Goal: Find specific page/section: Find specific page/section

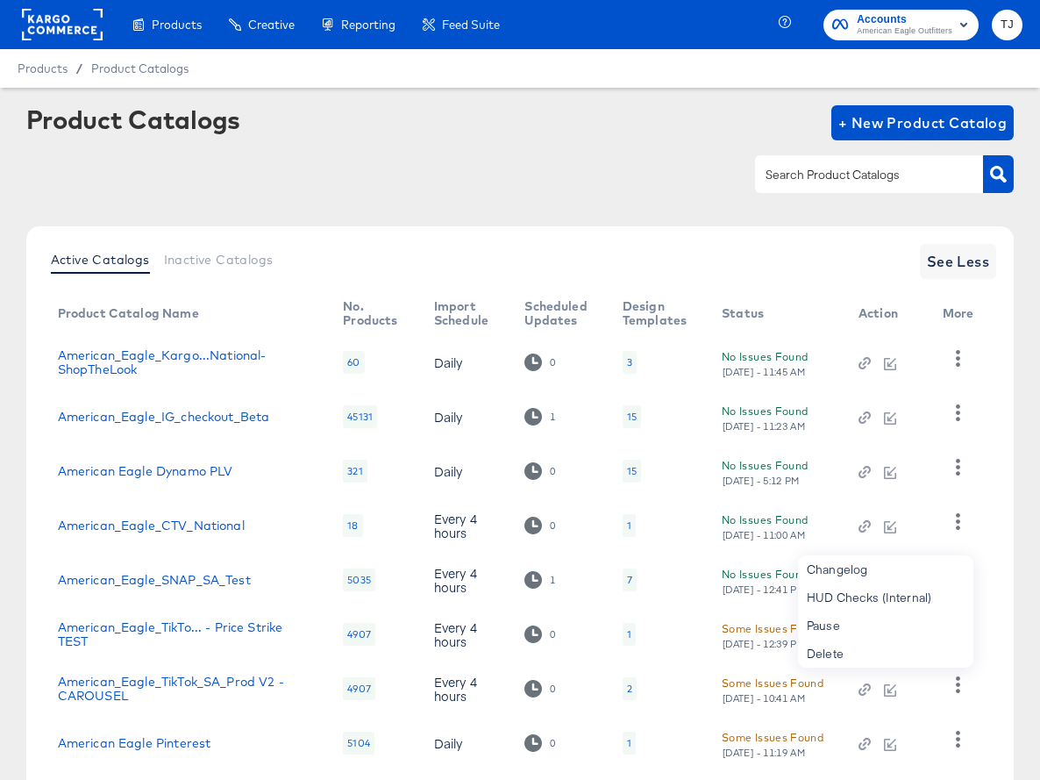
click at [61, 31] on rect at bounding box center [62, 25] width 81 height 32
click at [61, 30] on rect at bounding box center [62, 25] width 81 height 32
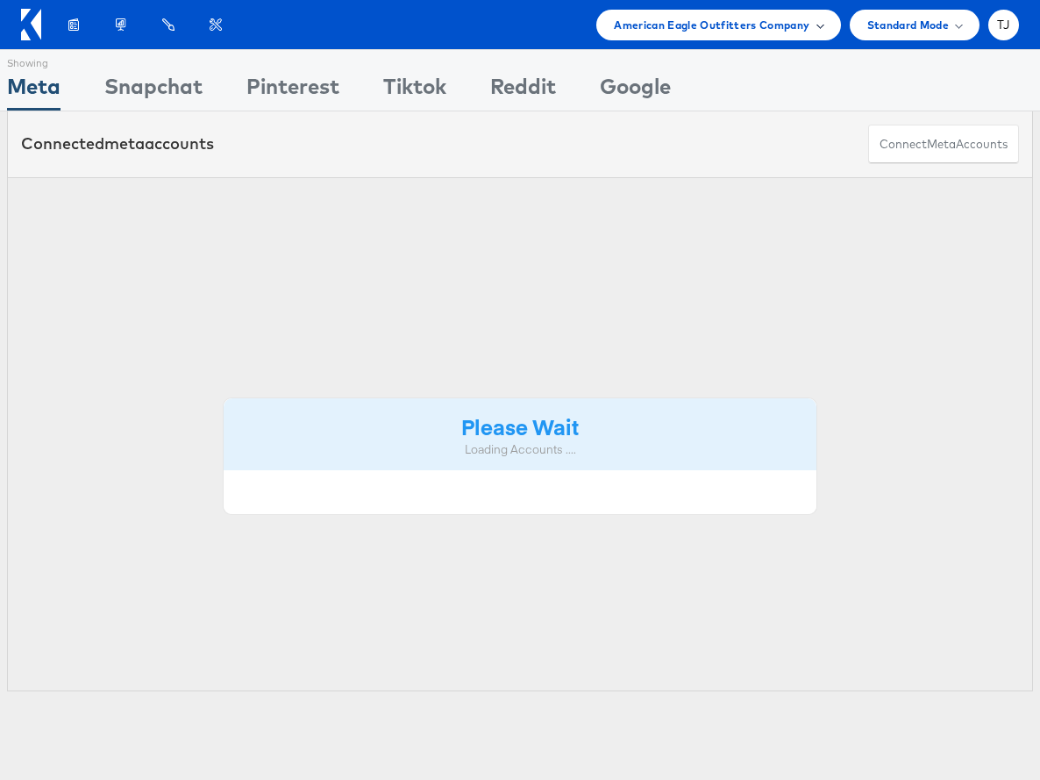
click at [812, 27] on div "American Eagle Outfitters Company" at bounding box center [718, 25] width 209 height 18
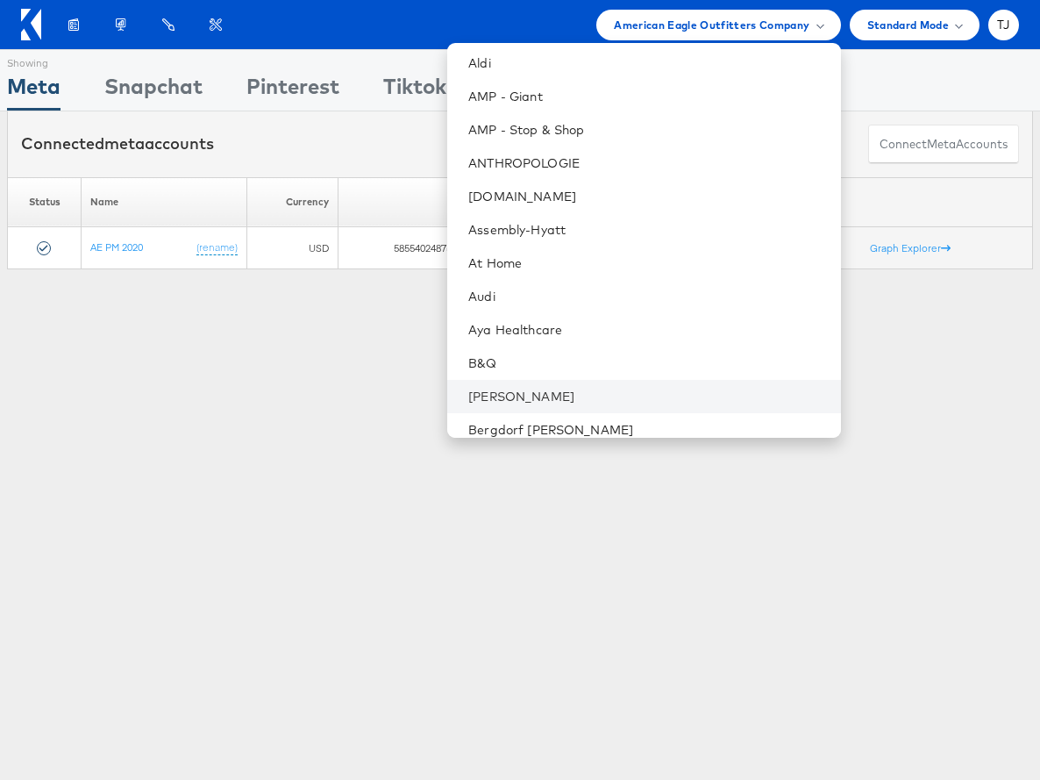
scroll to position [147, 0]
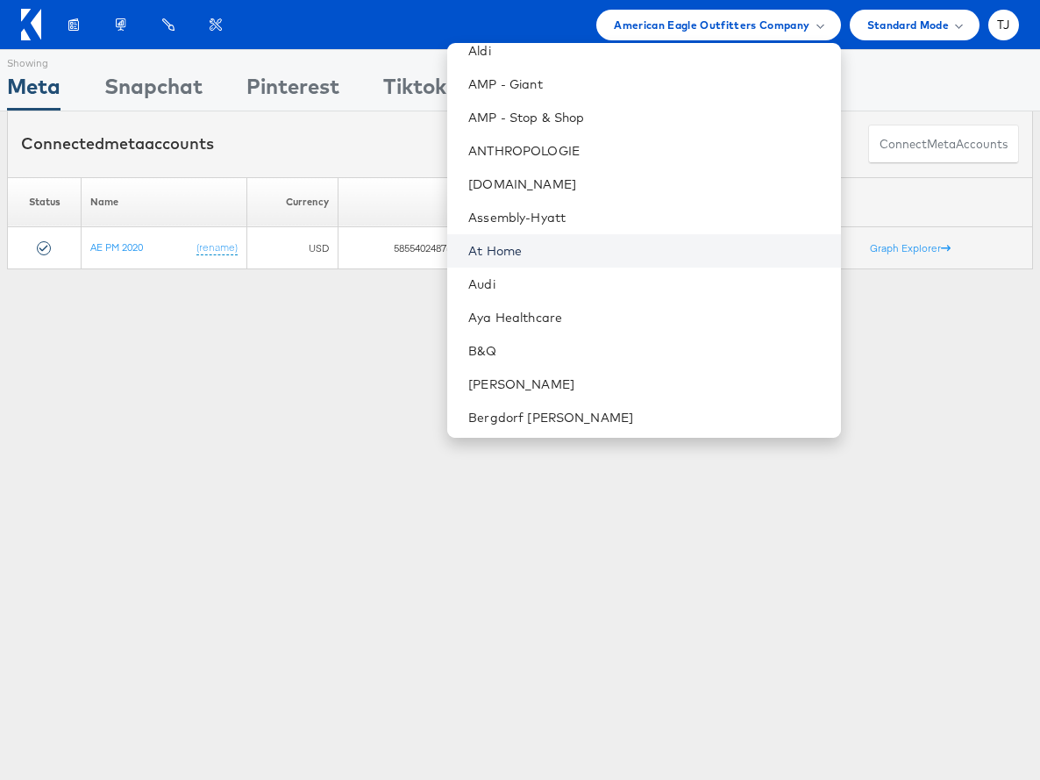
click at [617, 247] on link "At Home" at bounding box center [647, 251] width 358 height 18
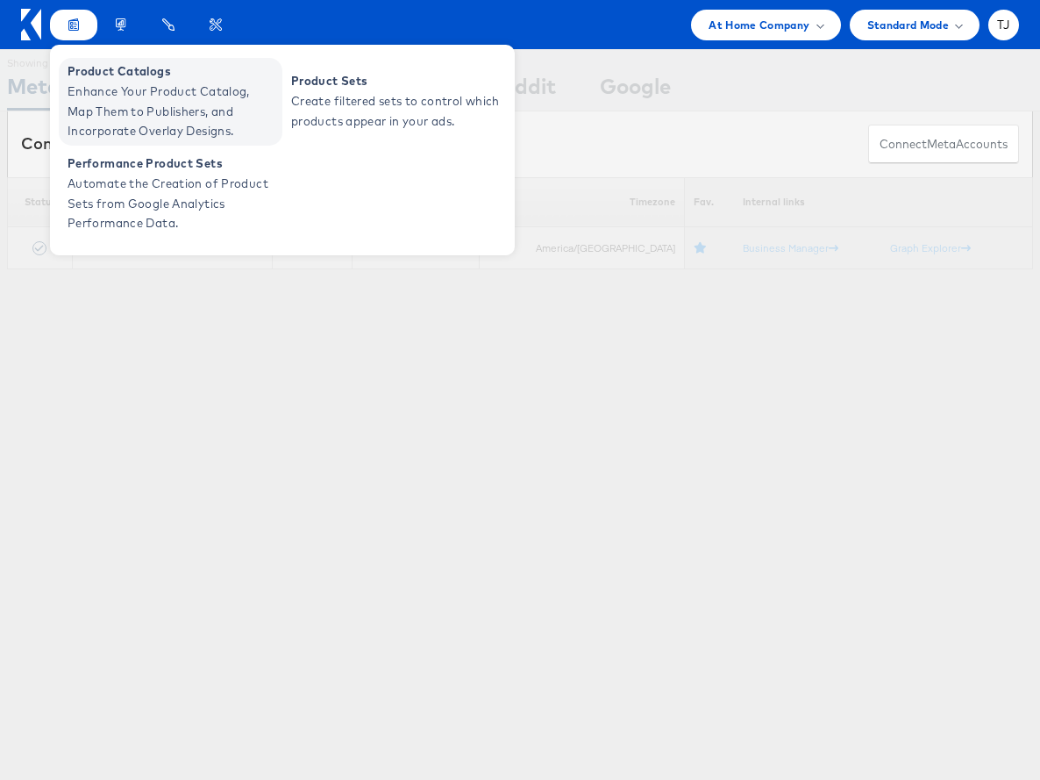
click at [82, 75] on span "Product Catalogs" at bounding box center [173, 71] width 211 height 20
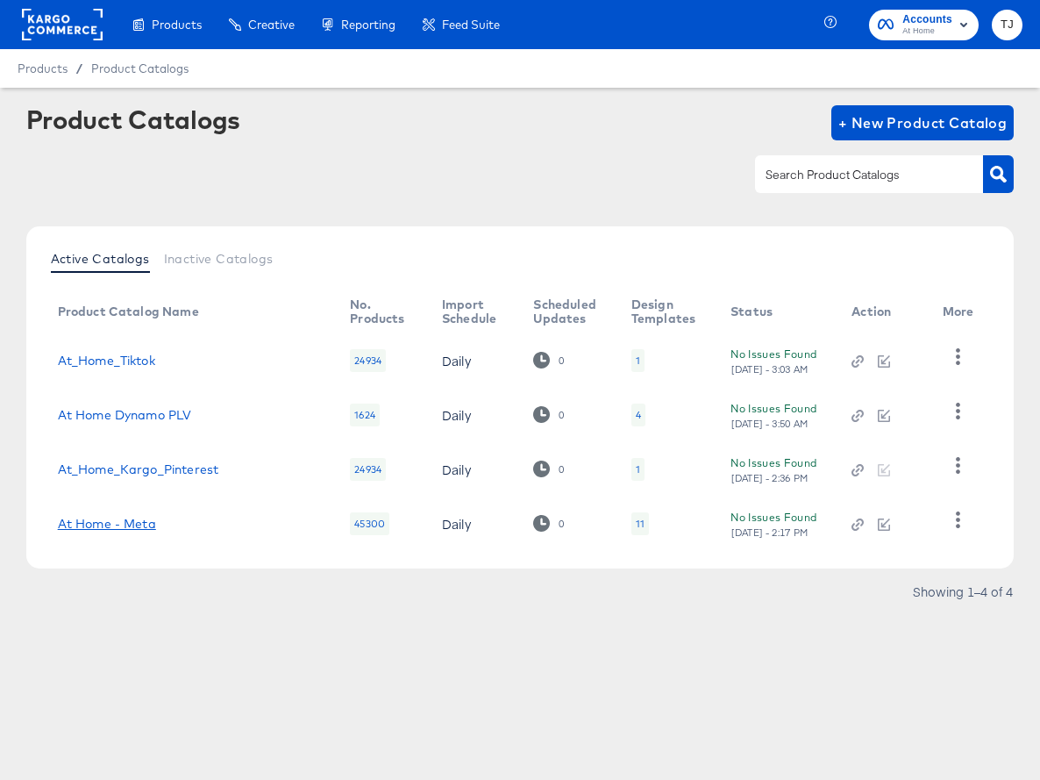
click at [125, 520] on link "At Home - Meta" at bounding box center [107, 524] width 98 height 14
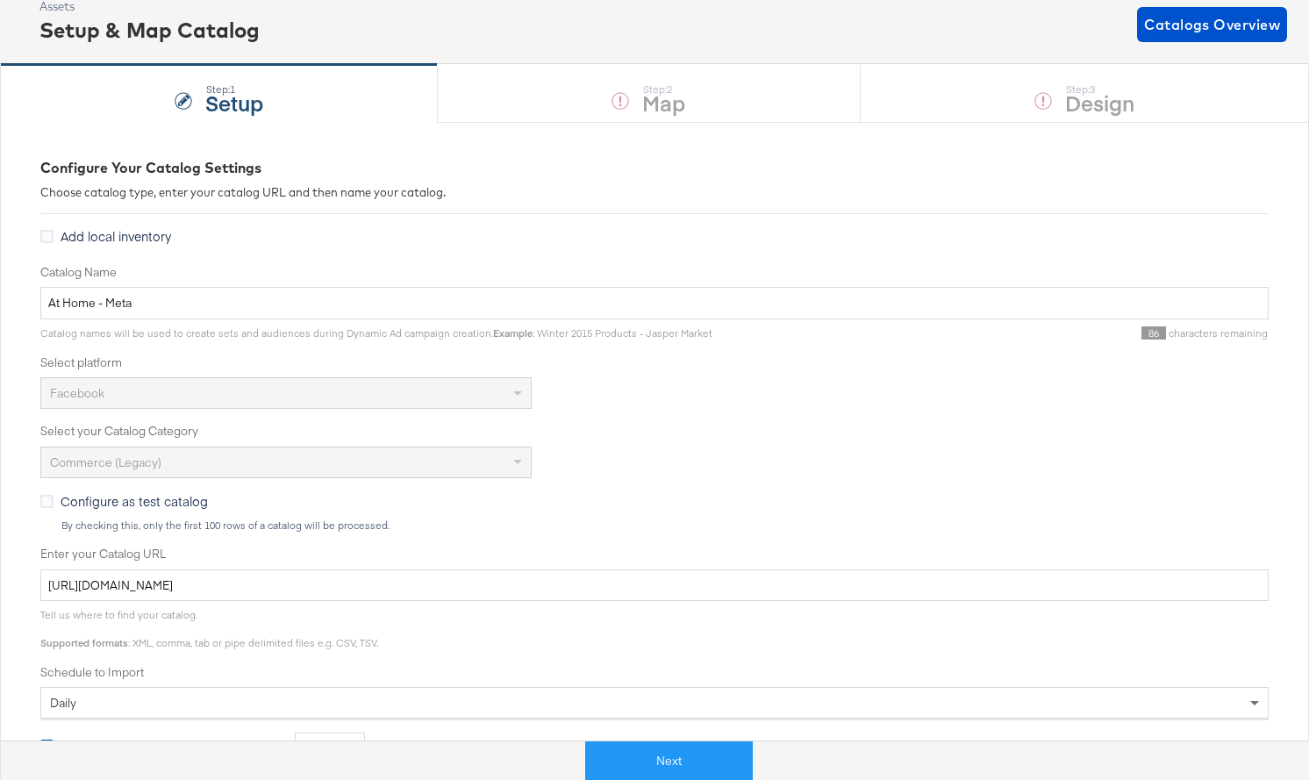
scroll to position [105, 0]
click at [492, 387] on div "Facebook" at bounding box center [286, 390] width 490 height 30
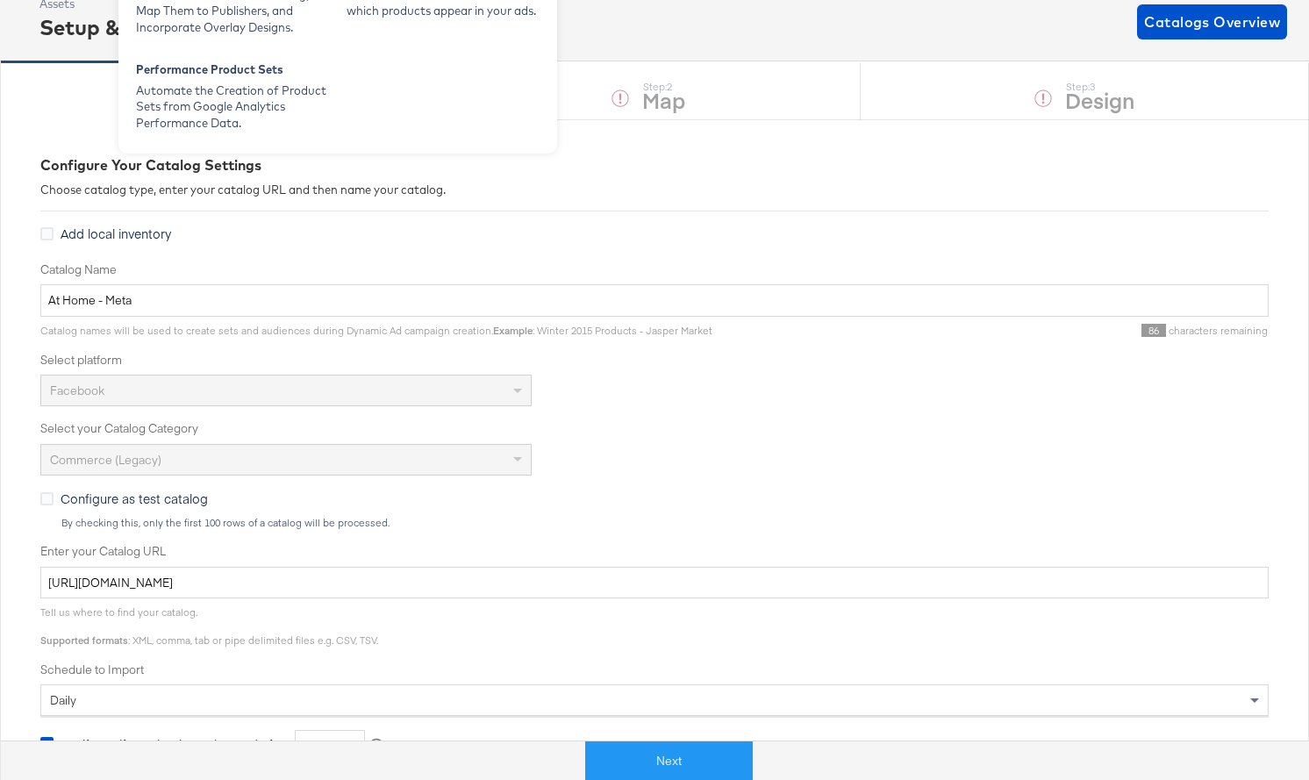
scroll to position [0, 0]
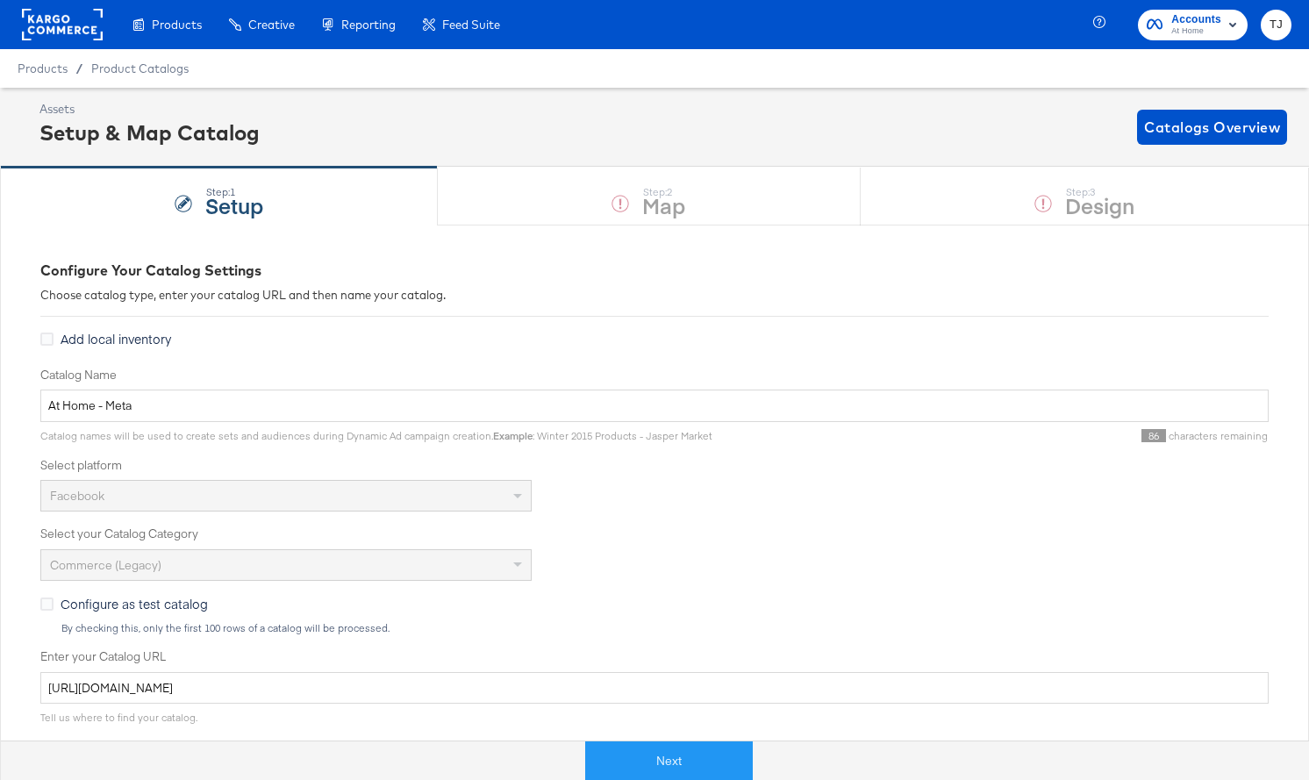
click at [0, 0] on div "Product Catalogs" at bounding box center [0, 0] width 0 height 0
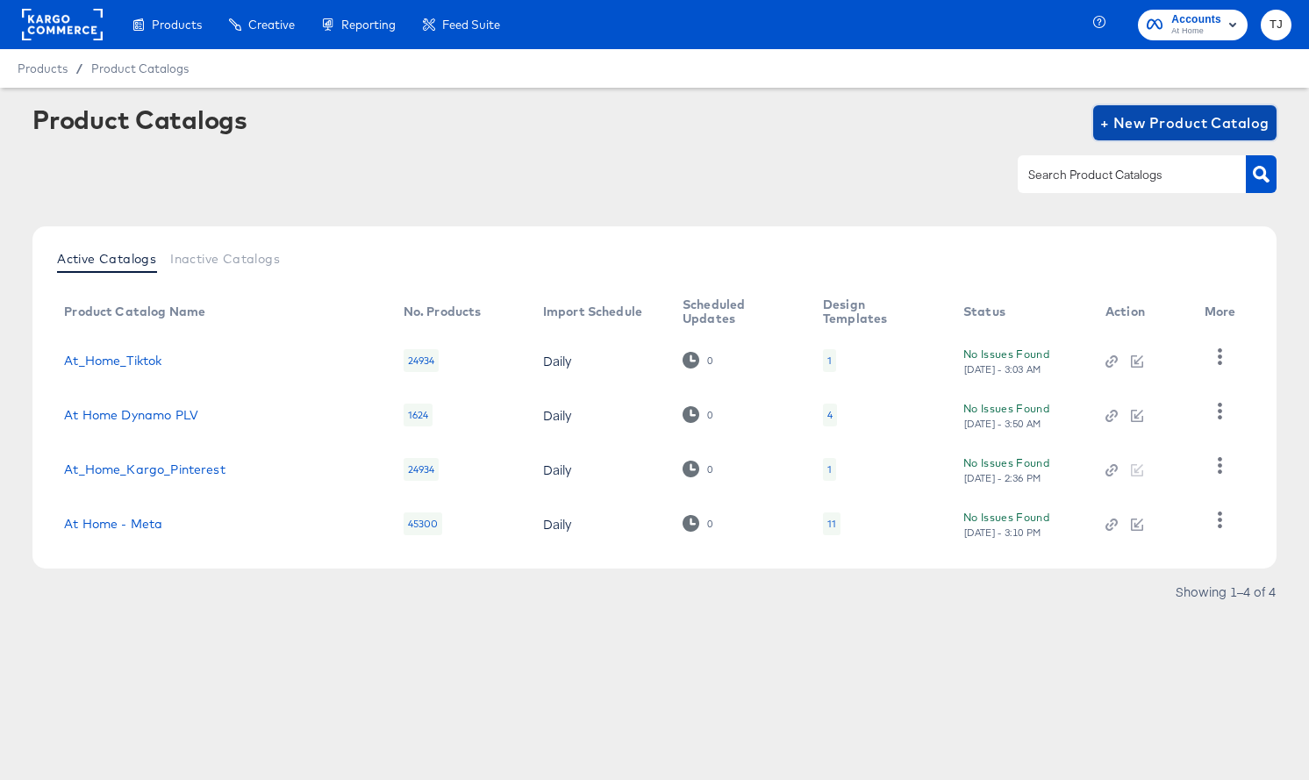
drag, startPoint x: 1209, startPoint y: 121, endPoint x: 1165, endPoint y: 142, distance: 48.7
click at [1040, 121] on span "+ New Product Catalog" at bounding box center [1184, 123] width 169 height 25
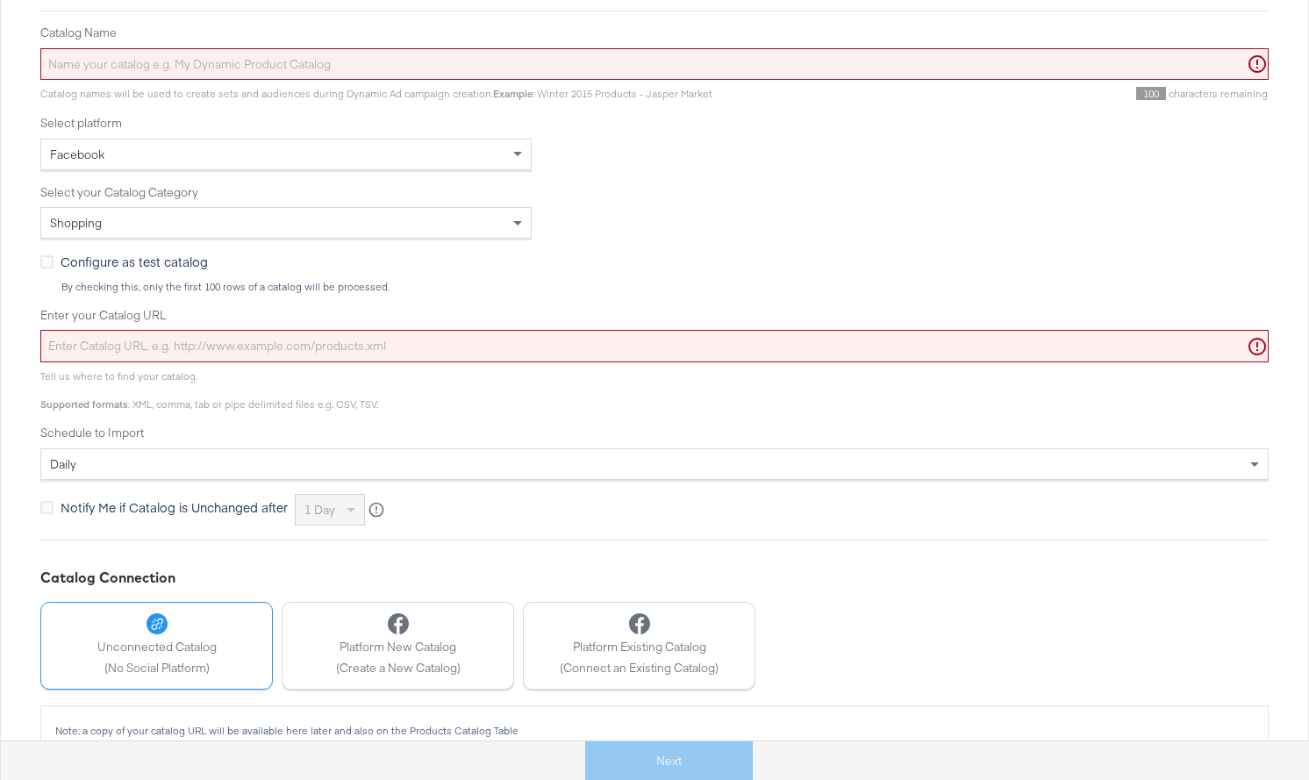
scroll to position [337, 0]
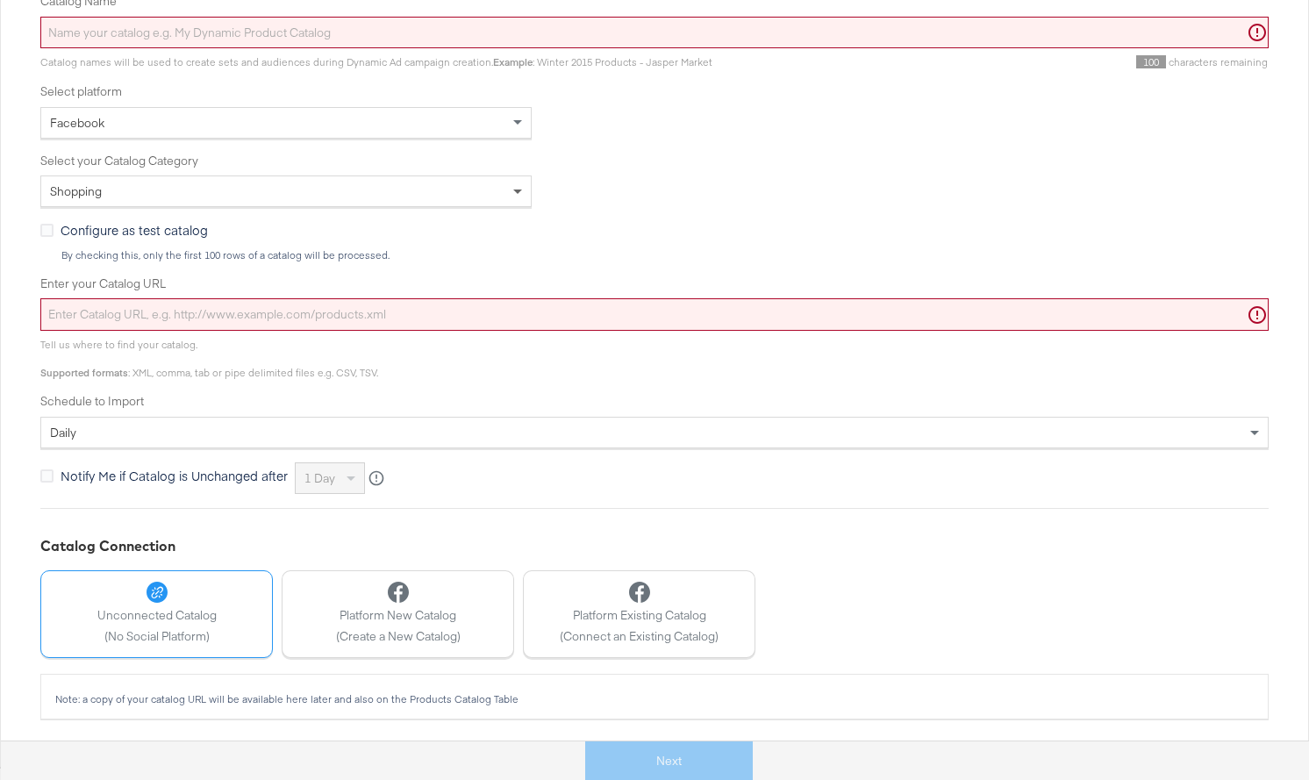
click at [511, 191] on span at bounding box center [520, 191] width 22 height 30
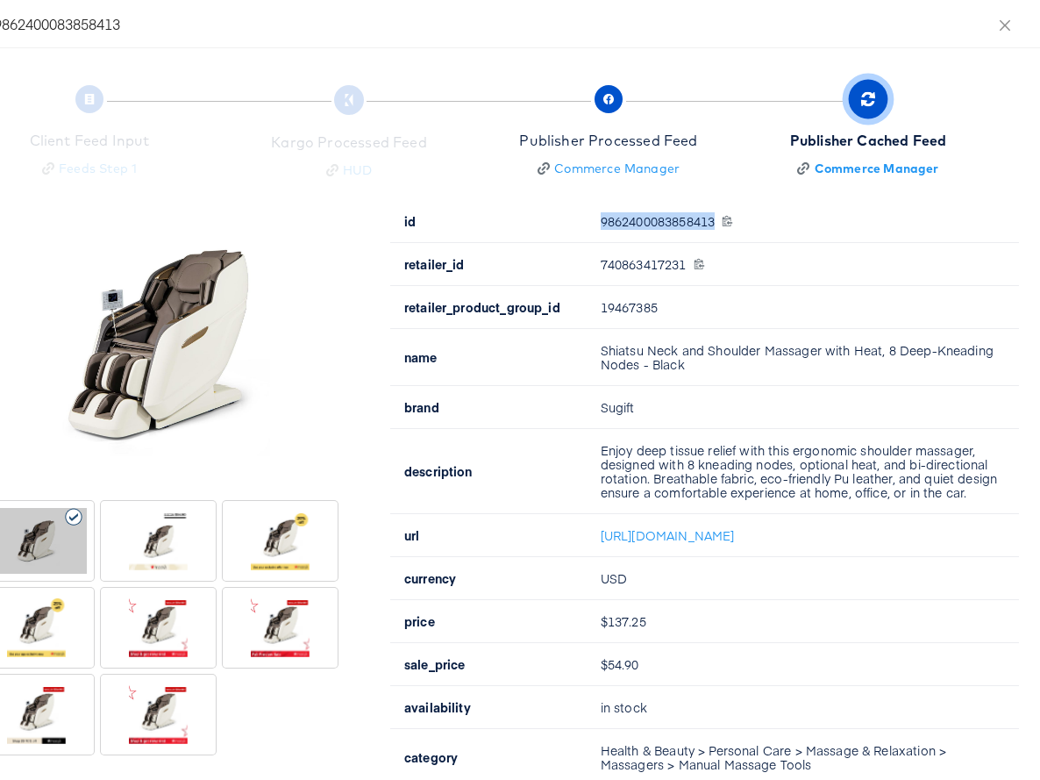
drag, startPoint x: 601, startPoint y: 218, endPoint x: 717, endPoint y: 220, distance: 115.8
click at [717, 220] on div "9862400083858413 9862400083858413" at bounding box center [799, 221] width 397 height 14
copy div "9862400083858413"
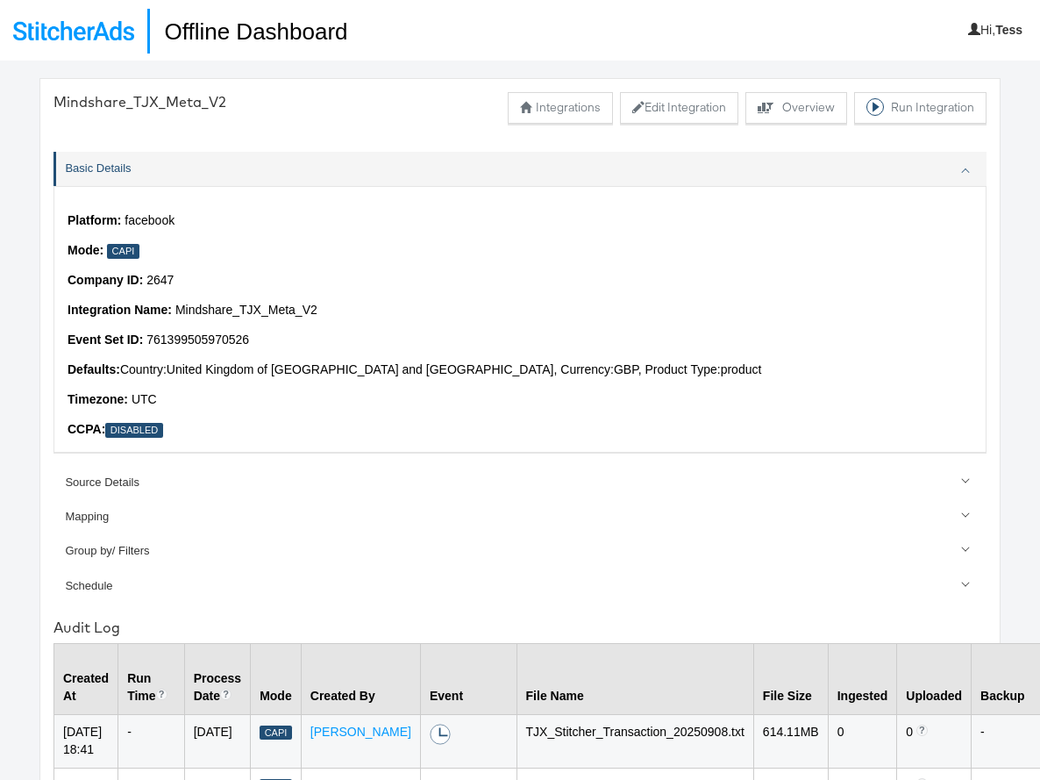
scroll to position [61, 0]
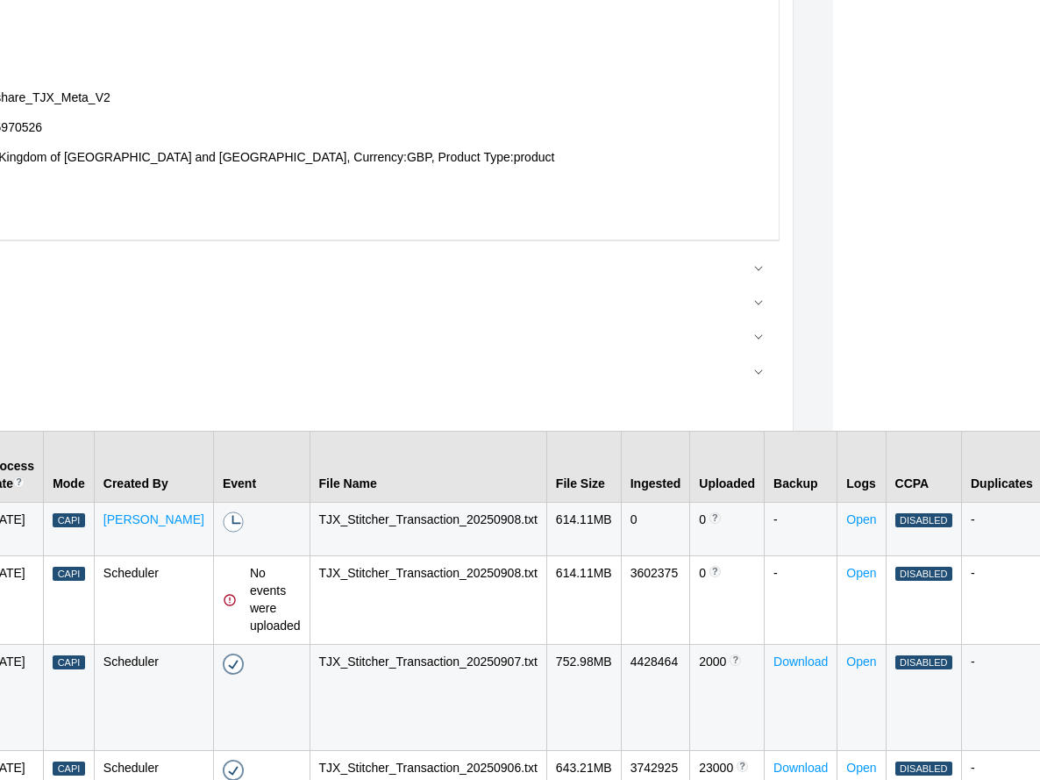
scroll to position [212, 269]
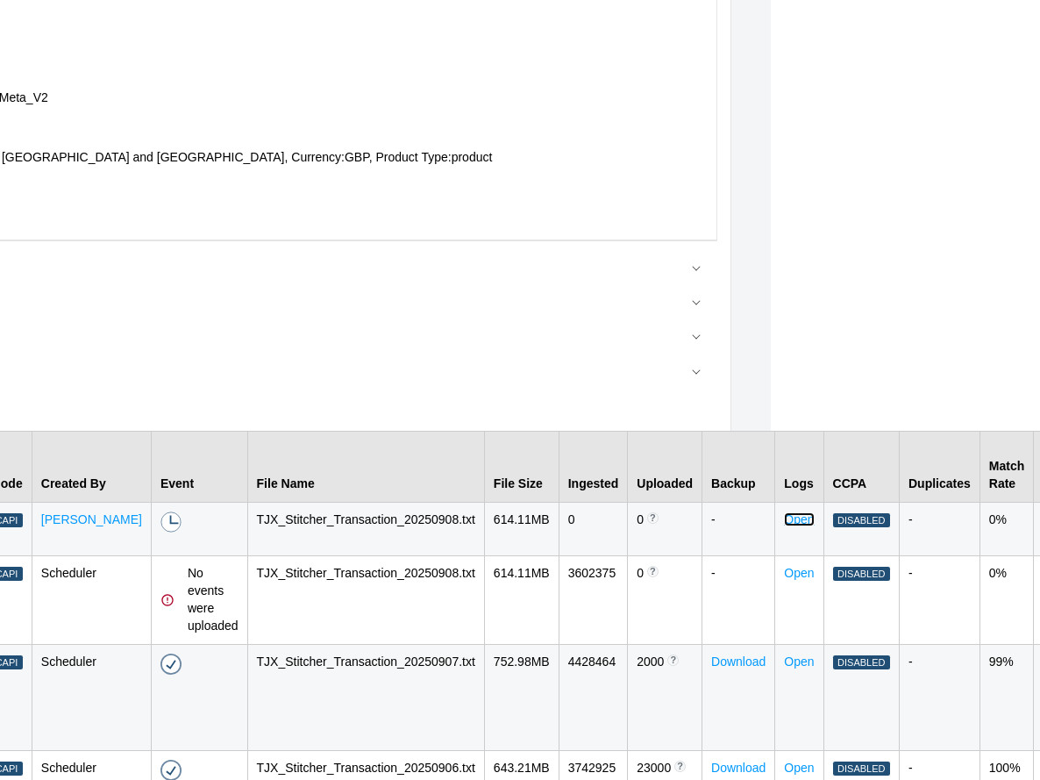
click at [784, 512] on link "Open" at bounding box center [799, 519] width 30 height 14
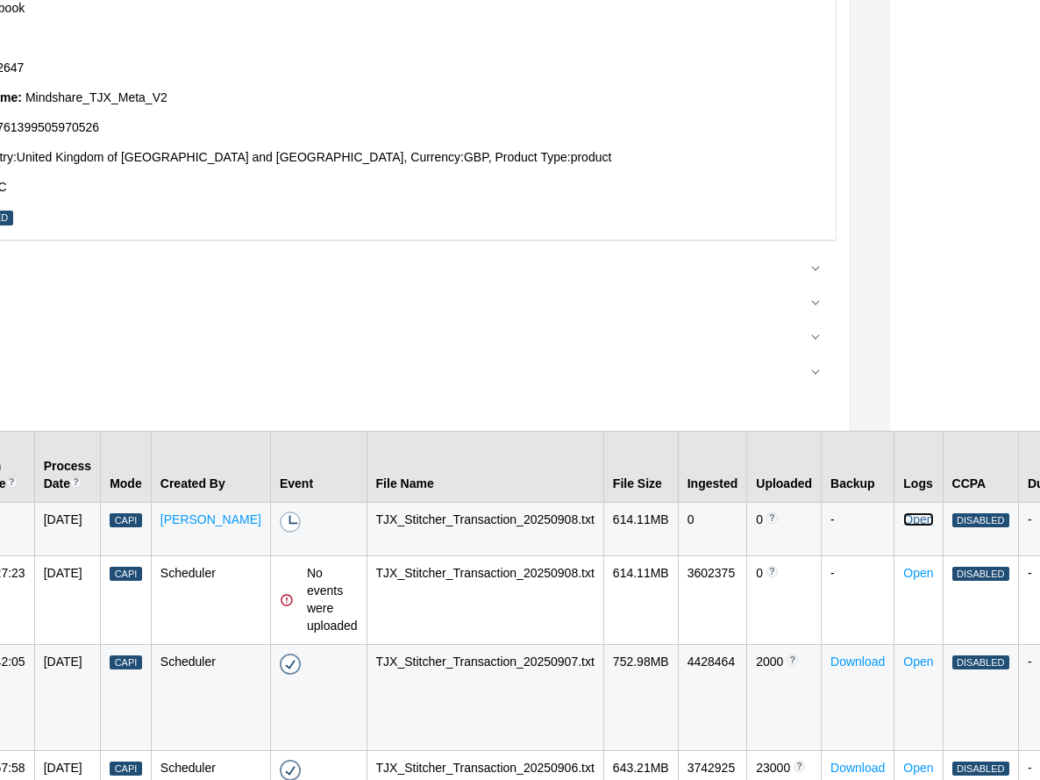
scroll to position [0, 150]
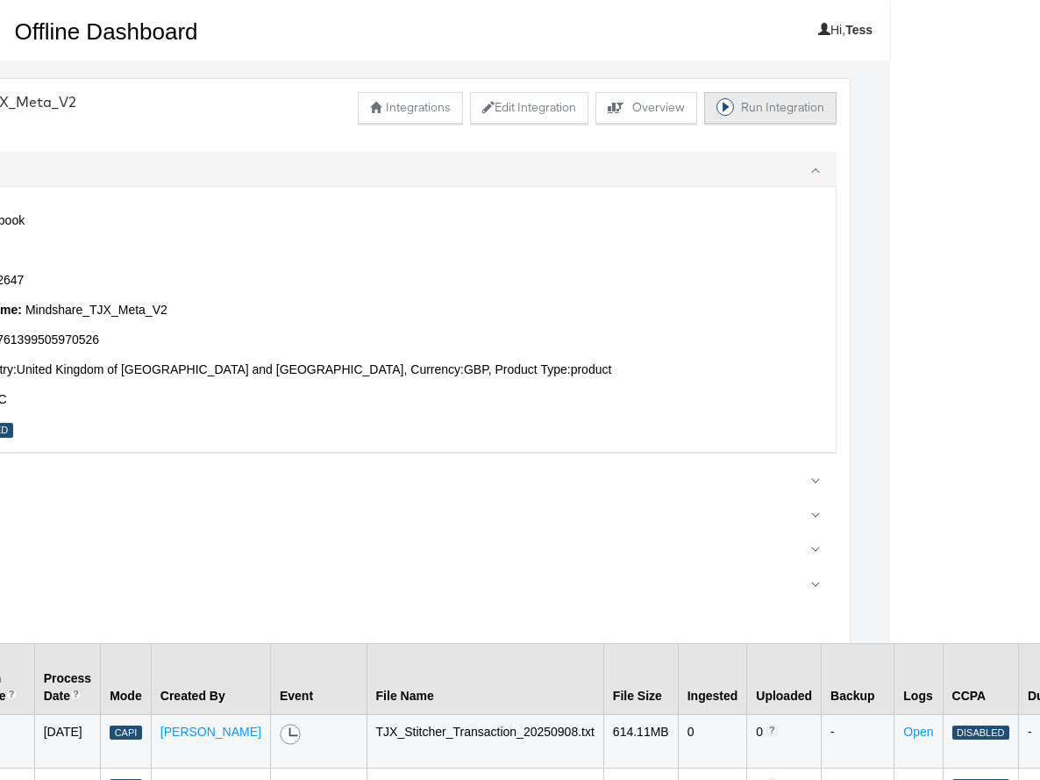
click at [788, 114] on button "Run Integration" at bounding box center [770, 108] width 132 height 32
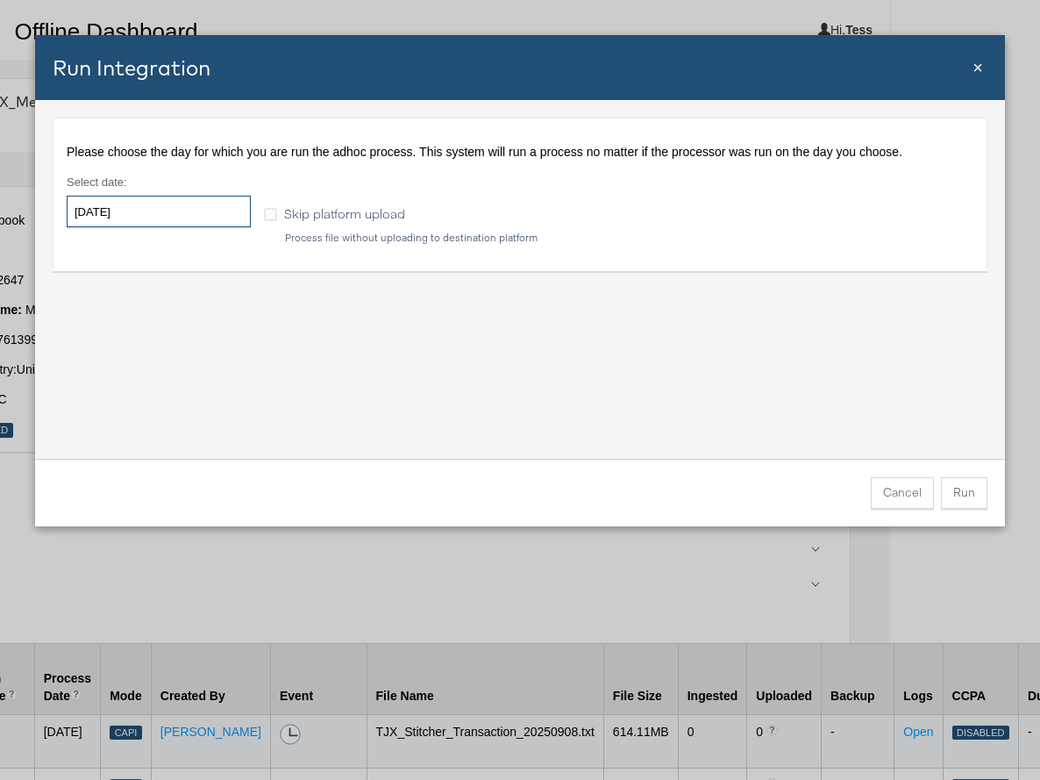
click at [156, 208] on input "[DATE]" at bounding box center [159, 212] width 184 height 32
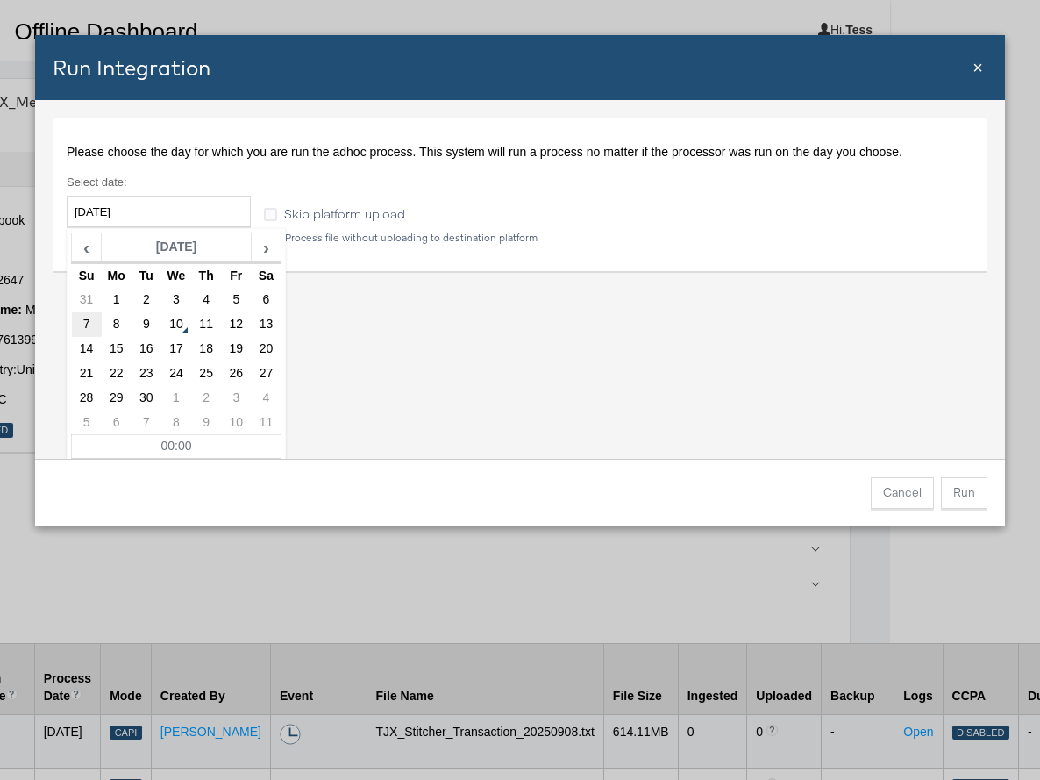
click at [95, 324] on td "7" at bounding box center [87, 324] width 30 height 25
type input "[DATE]"
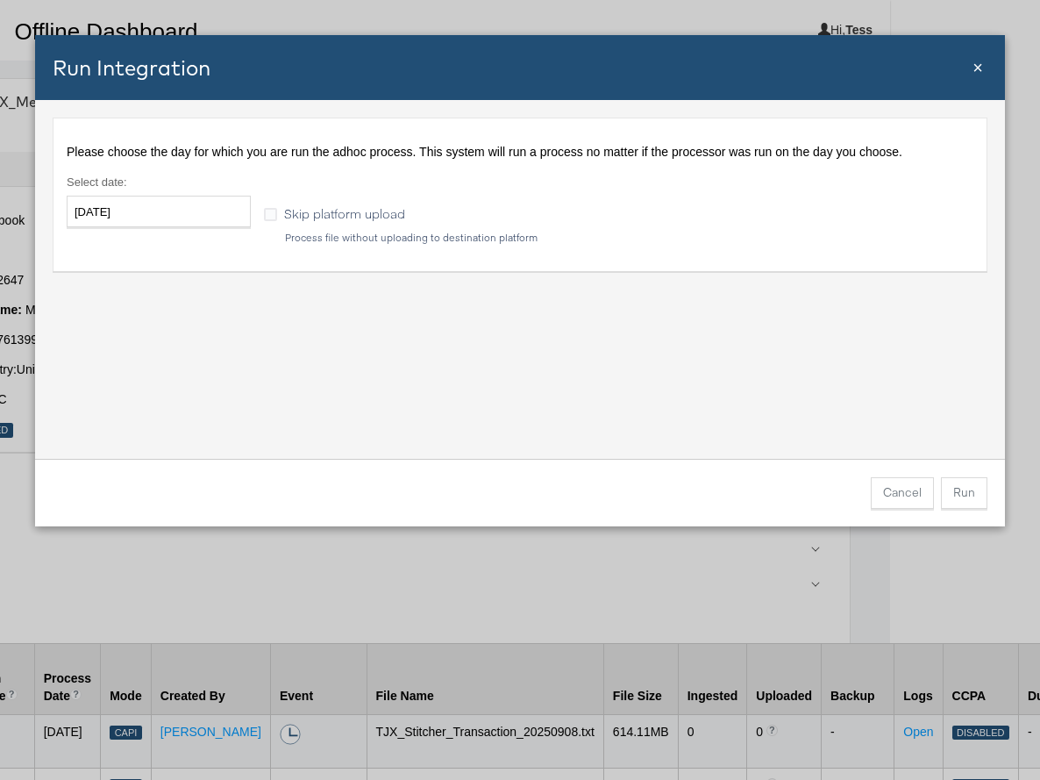
click at [973, 495] on button "Run" at bounding box center [964, 493] width 46 height 32
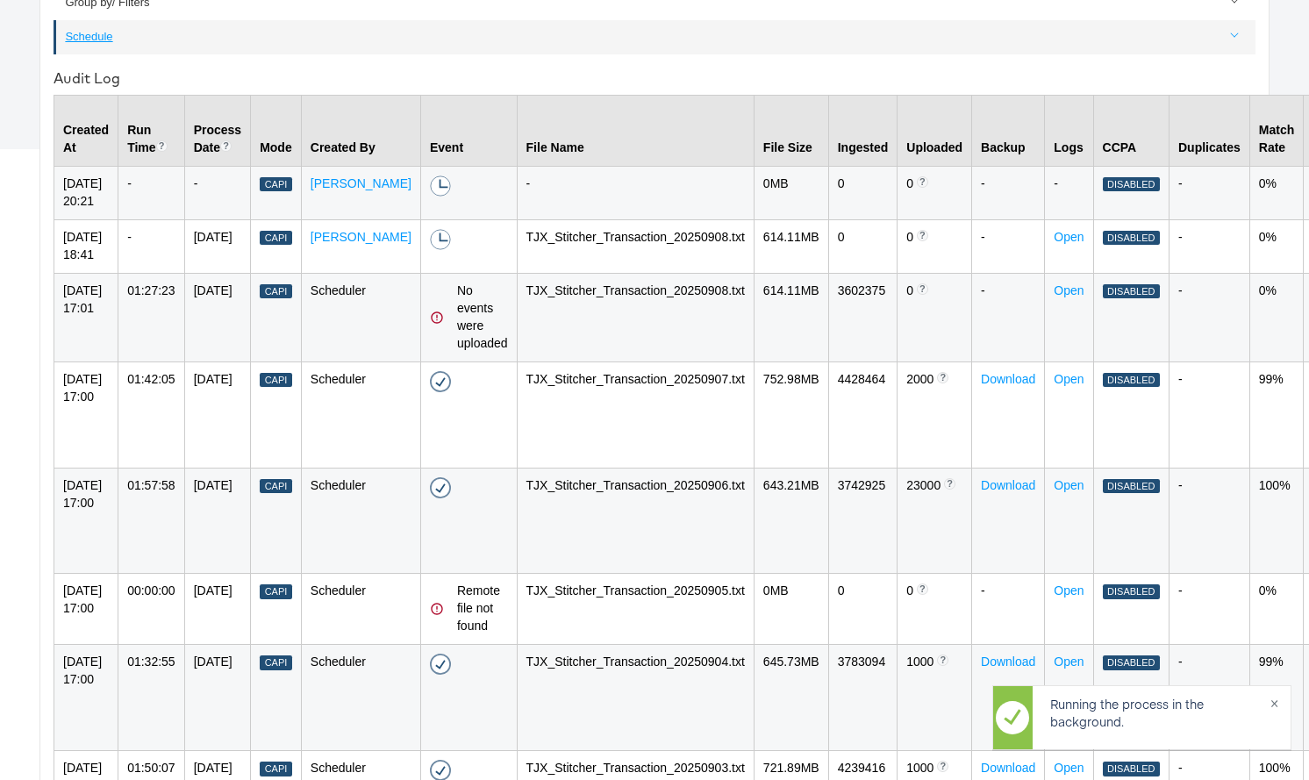
scroll to position [694, 0]
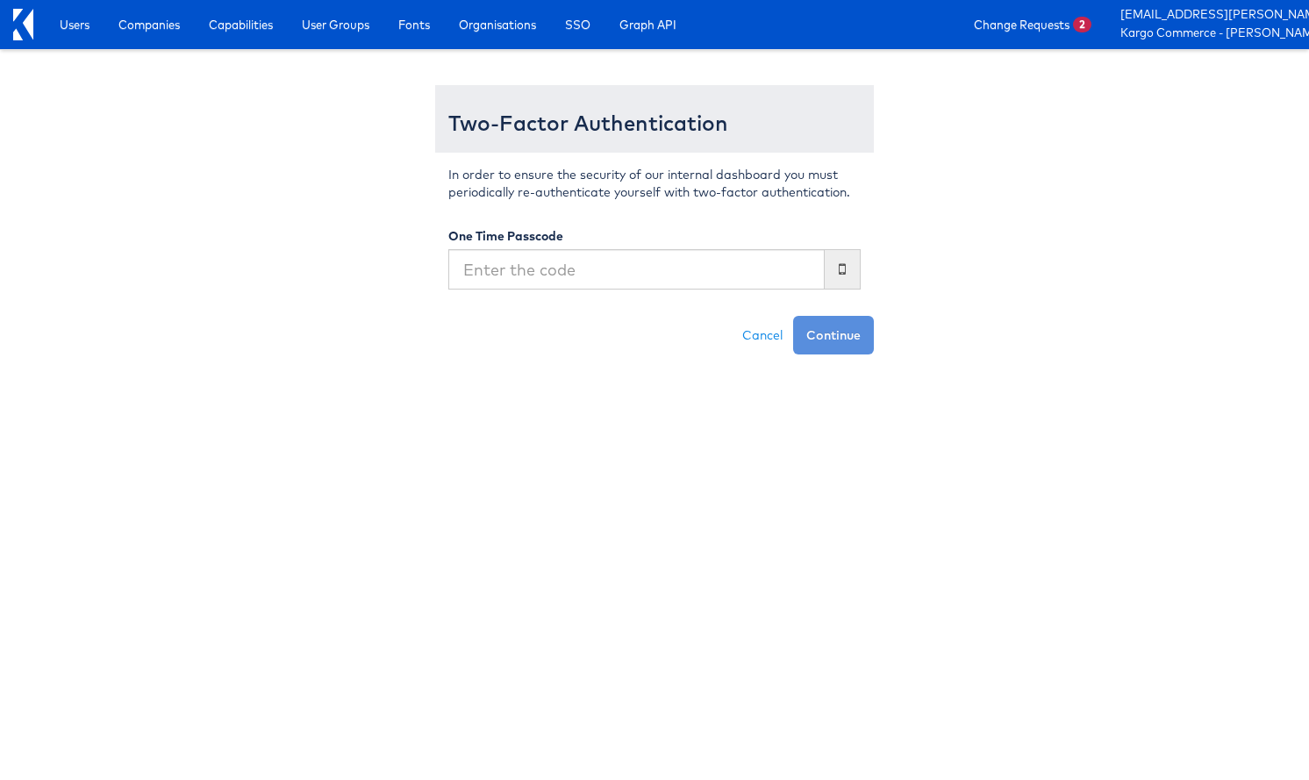
click at [661, 273] on input "text" at bounding box center [636, 269] width 376 height 40
type input "071324"
click at [793, 316] on button "Continue" at bounding box center [833, 335] width 81 height 39
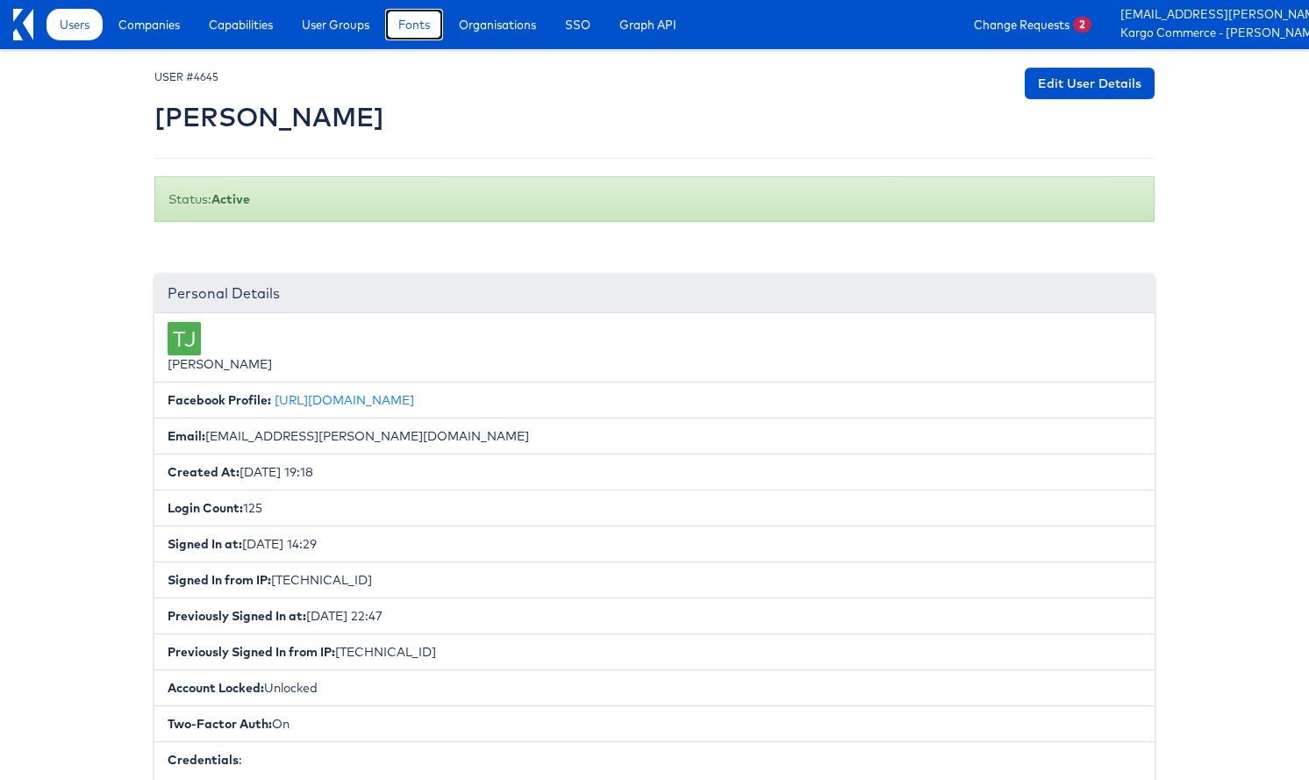
click at [425, 24] on span "Fonts" at bounding box center [414, 25] width 32 height 18
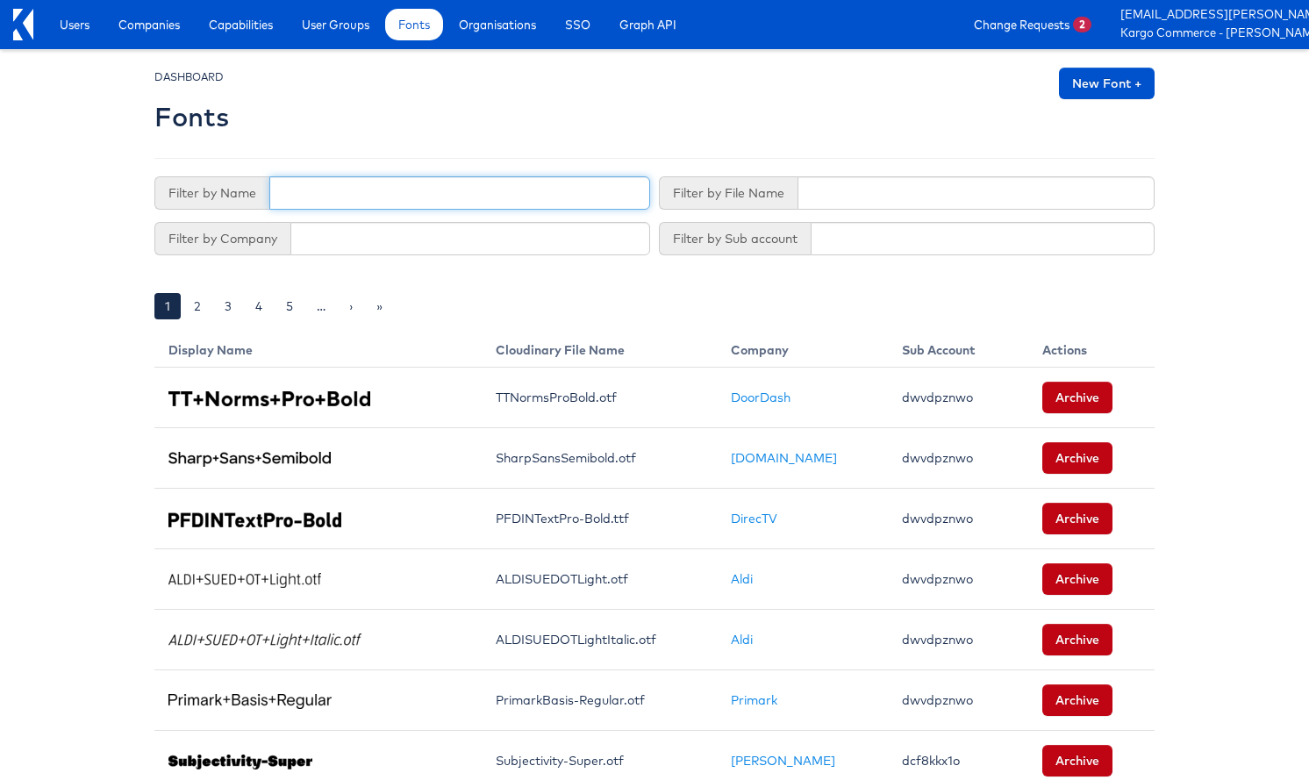
click at [414, 202] on input "text" at bounding box center [459, 192] width 381 height 33
type input "lato"
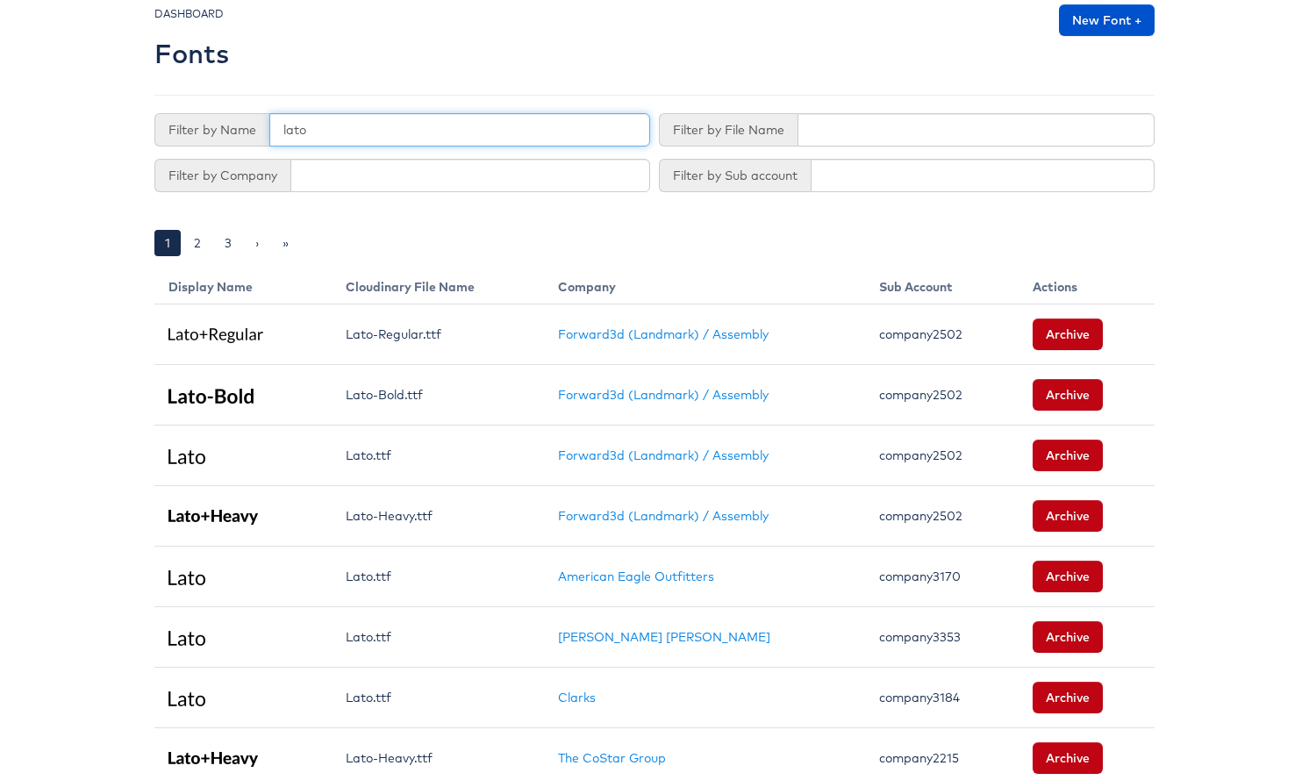
scroll to position [62, 0]
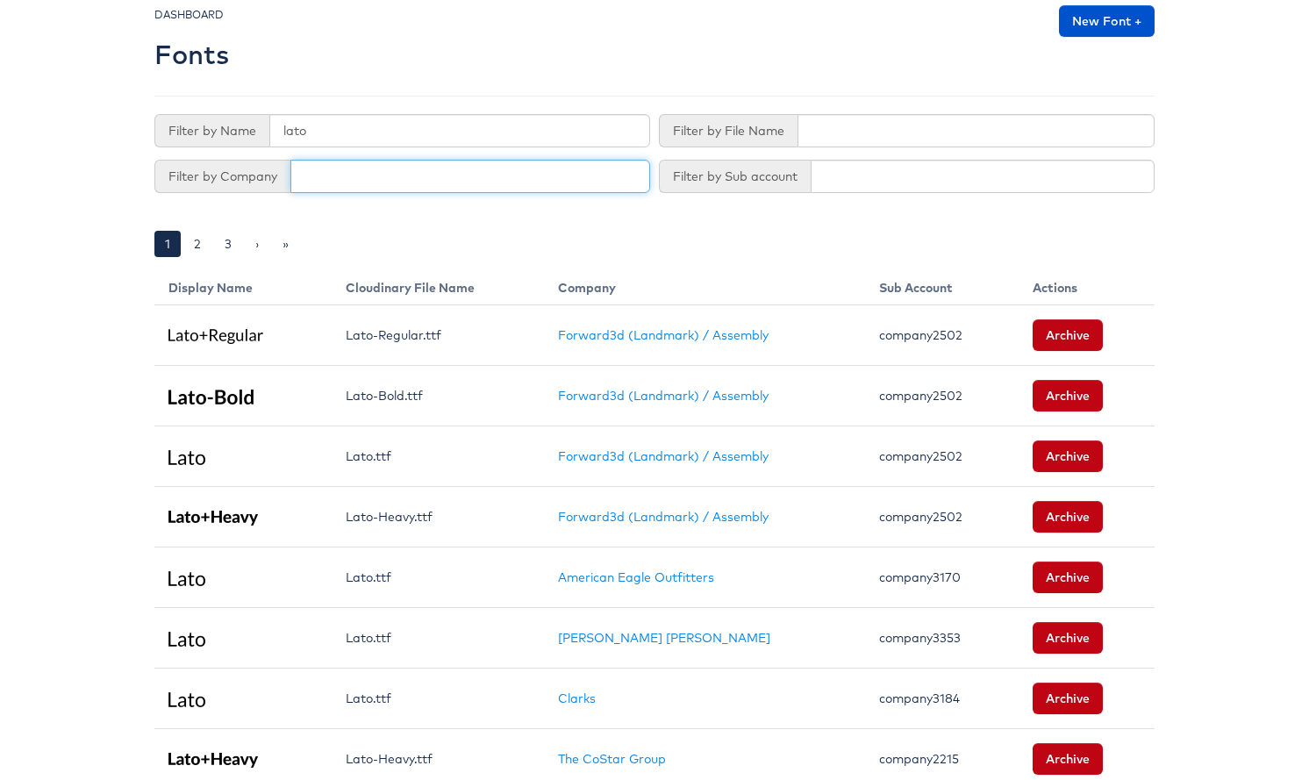
click at [411, 178] on input "text" at bounding box center [470, 176] width 360 height 33
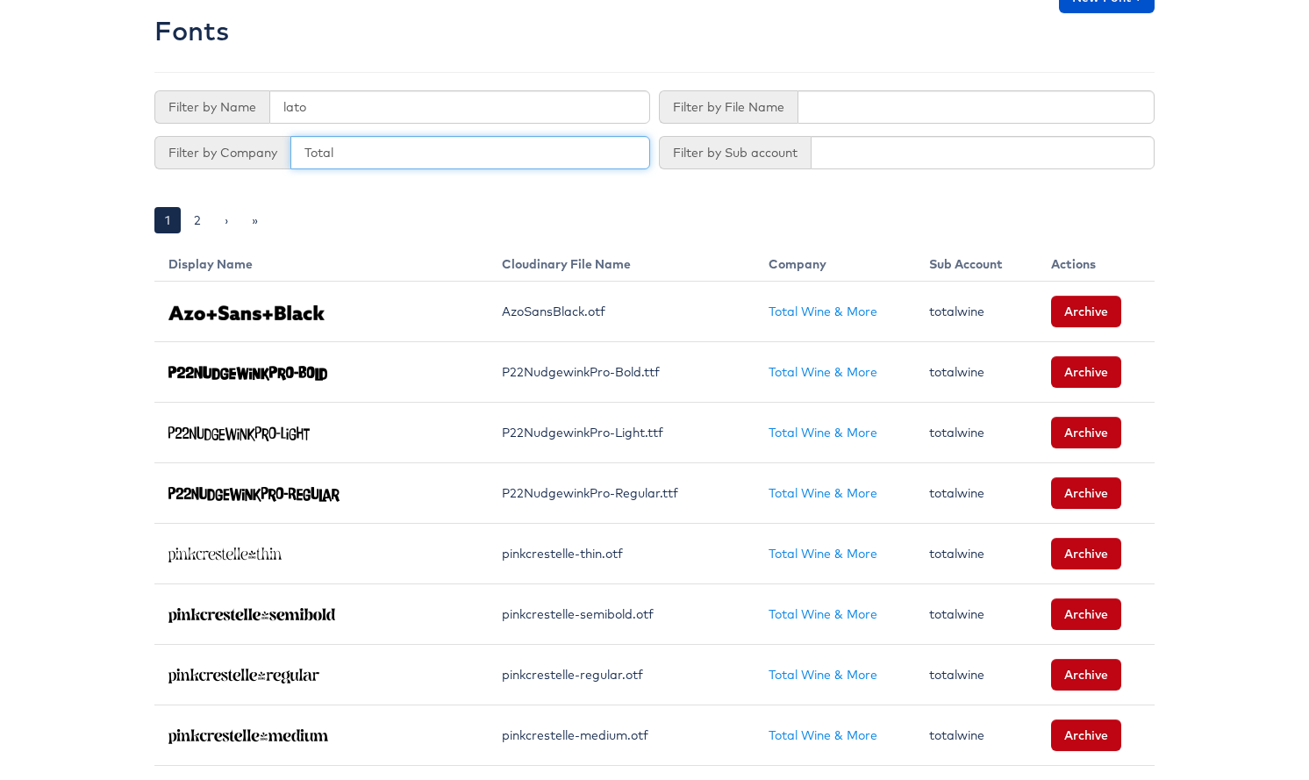
scroll to position [0, 0]
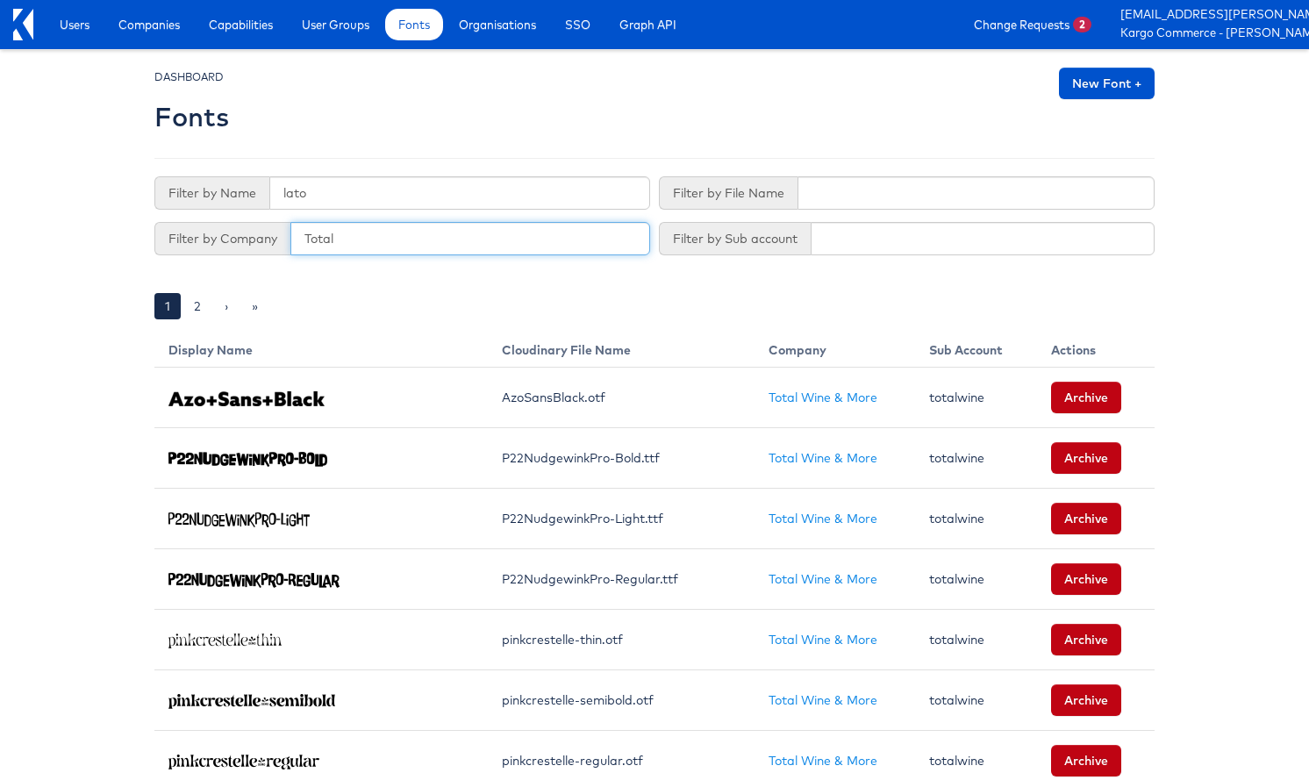
type input "Total"
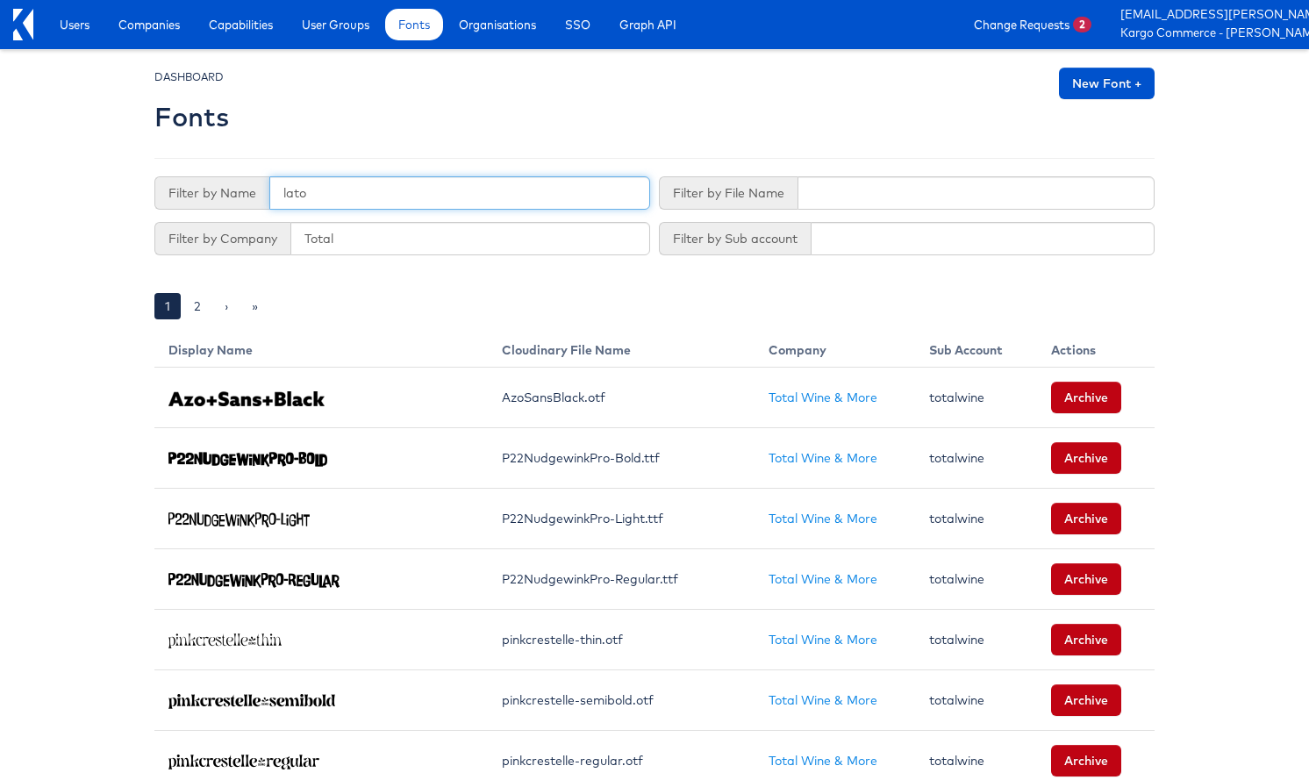
click at [328, 198] on input "lato" at bounding box center [459, 192] width 381 height 33
type input "l"
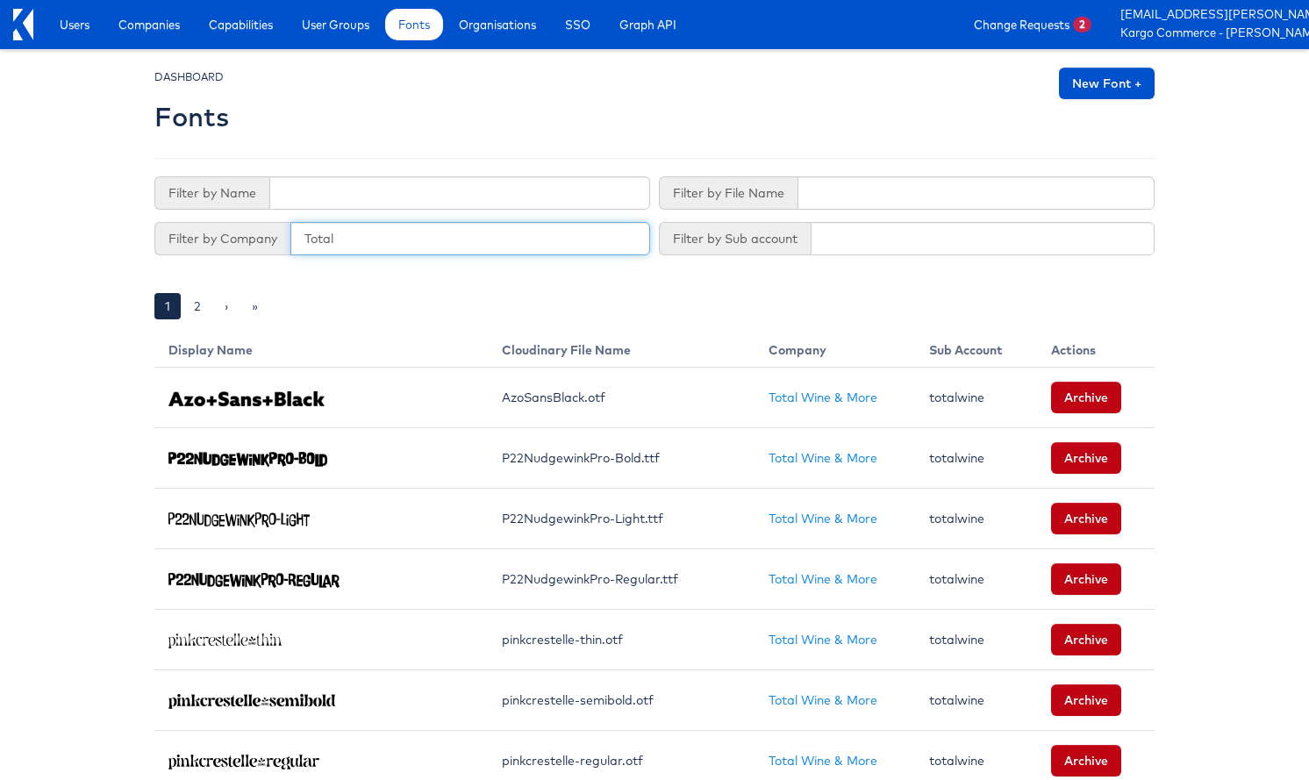
click at [378, 238] on input "Total" at bounding box center [470, 238] width 360 height 33
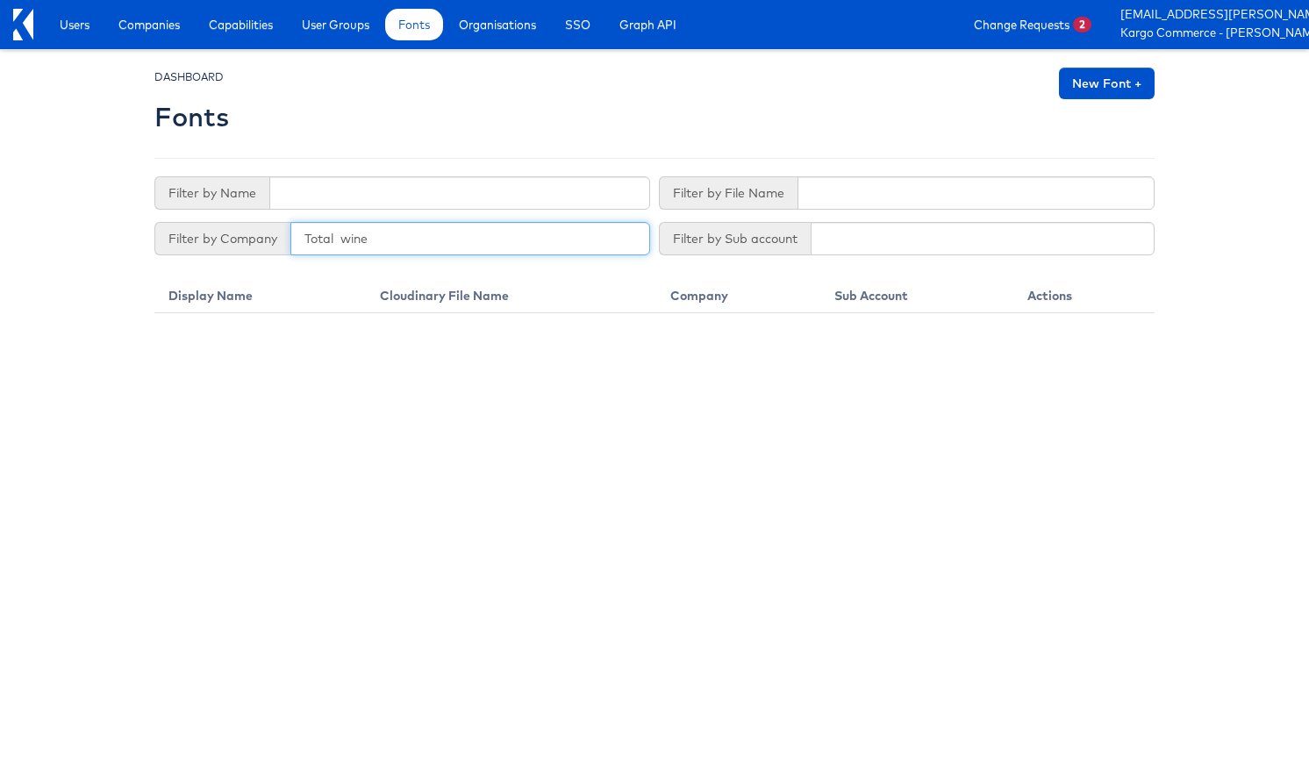
click at [341, 240] on input "Total wine" at bounding box center [470, 238] width 360 height 33
type input "Total wine"
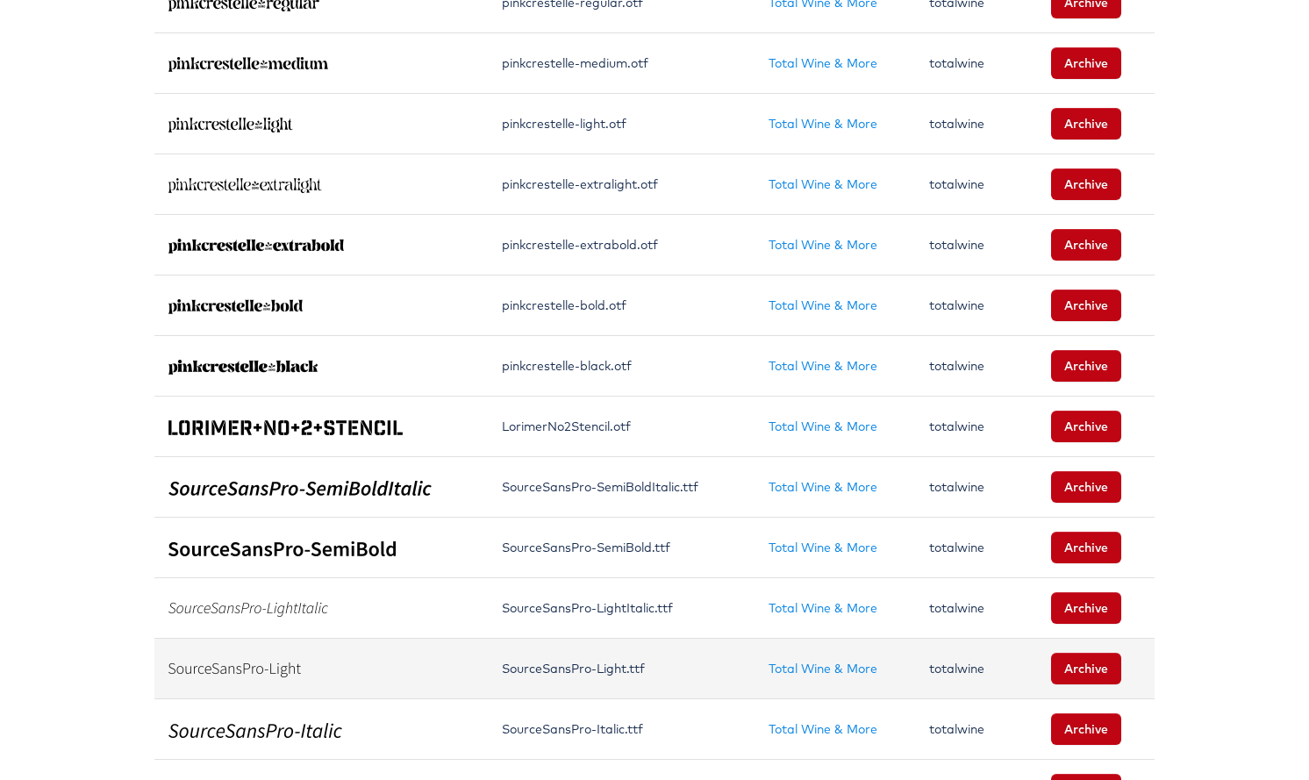
scroll to position [1155, 0]
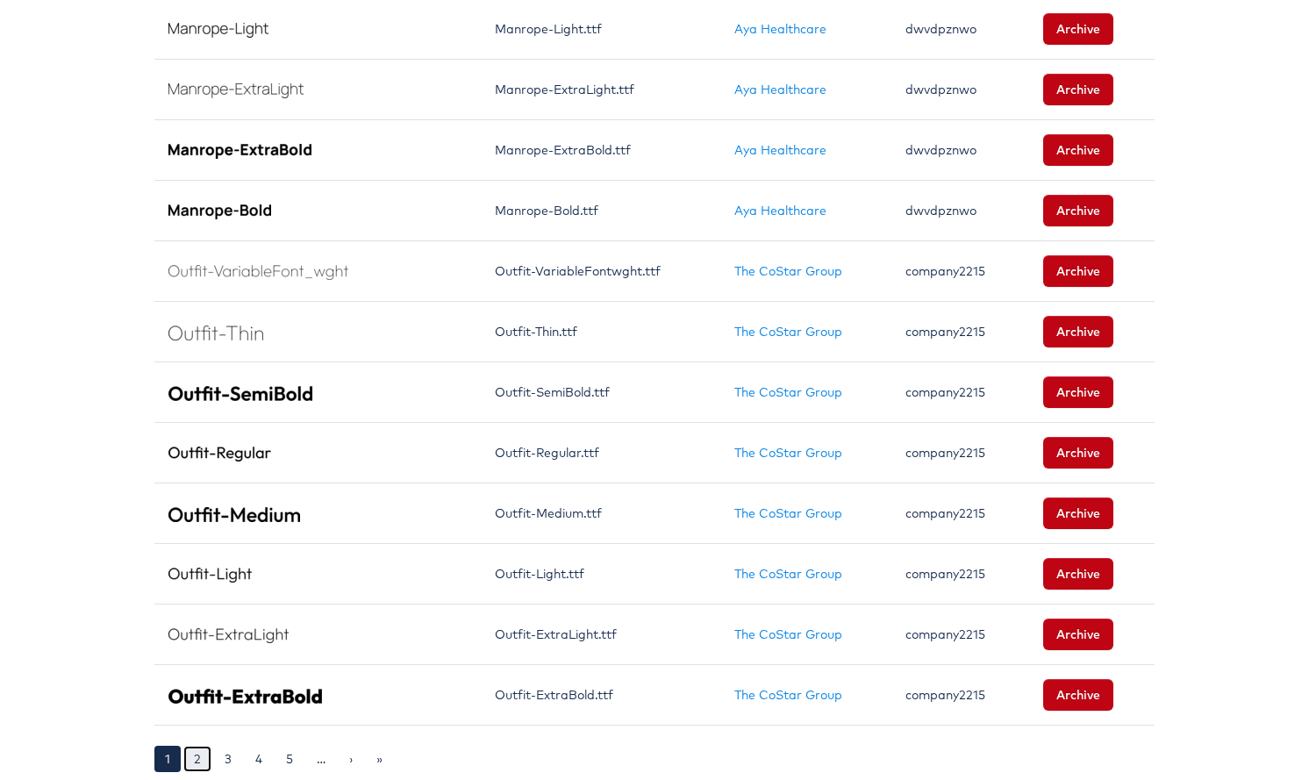
click at [202, 758] on link "2" at bounding box center [197, 759] width 28 height 26
click at [196, 754] on link "2" at bounding box center [197, 759] width 28 height 26
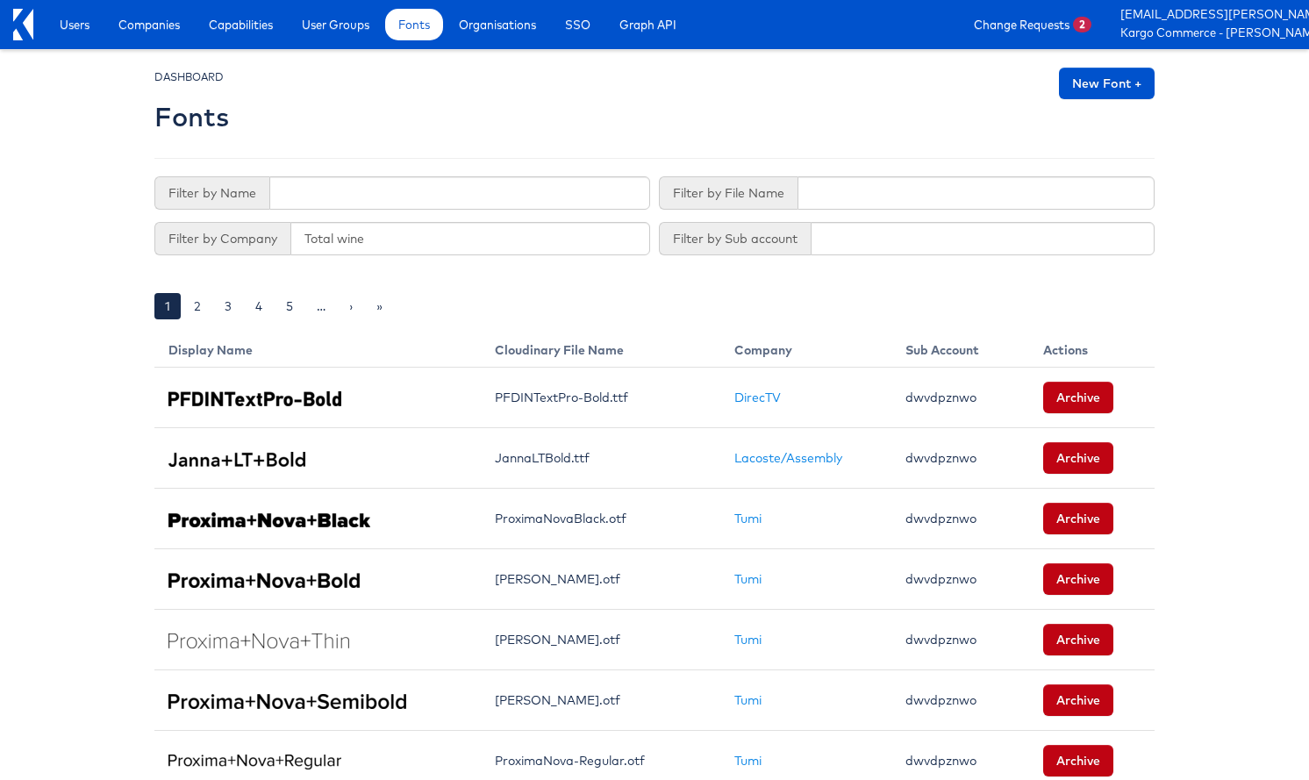
scroll to position [7, 0]
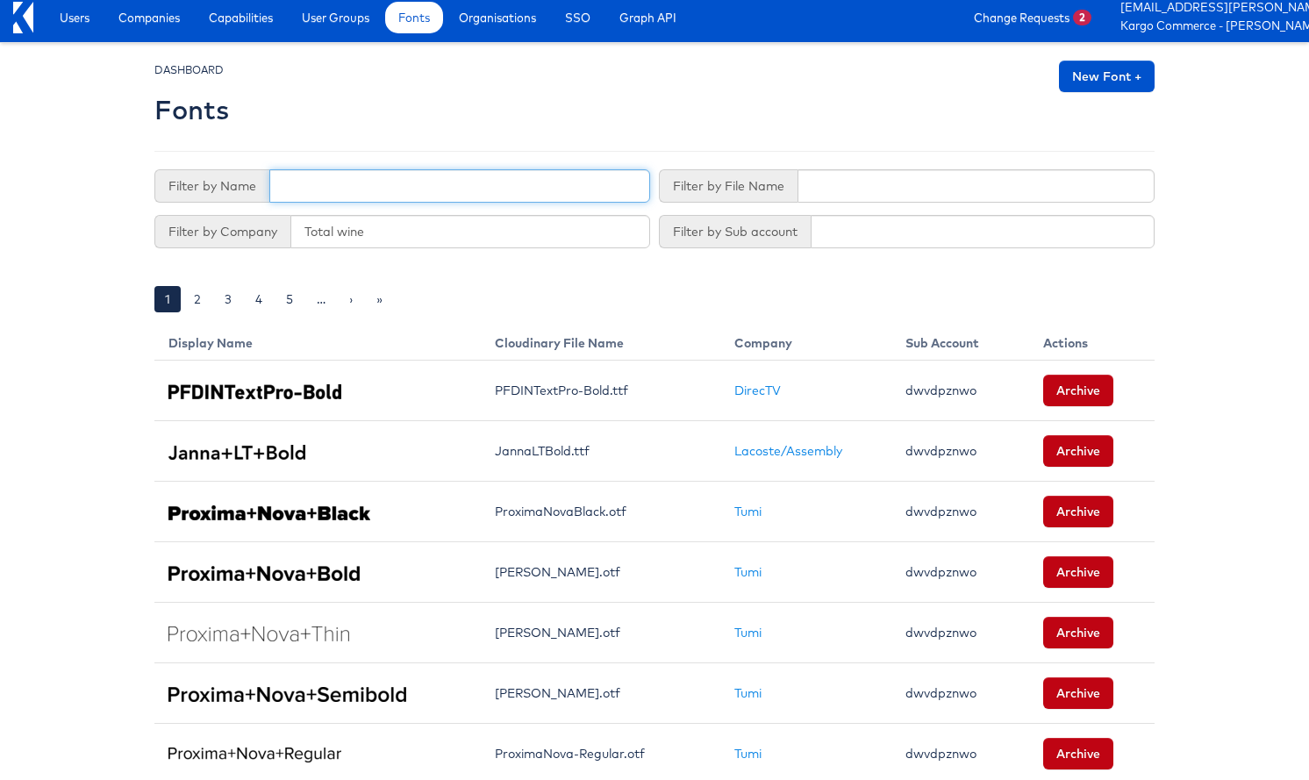
click at [389, 188] on input "text" at bounding box center [459, 185] width 381 height 33
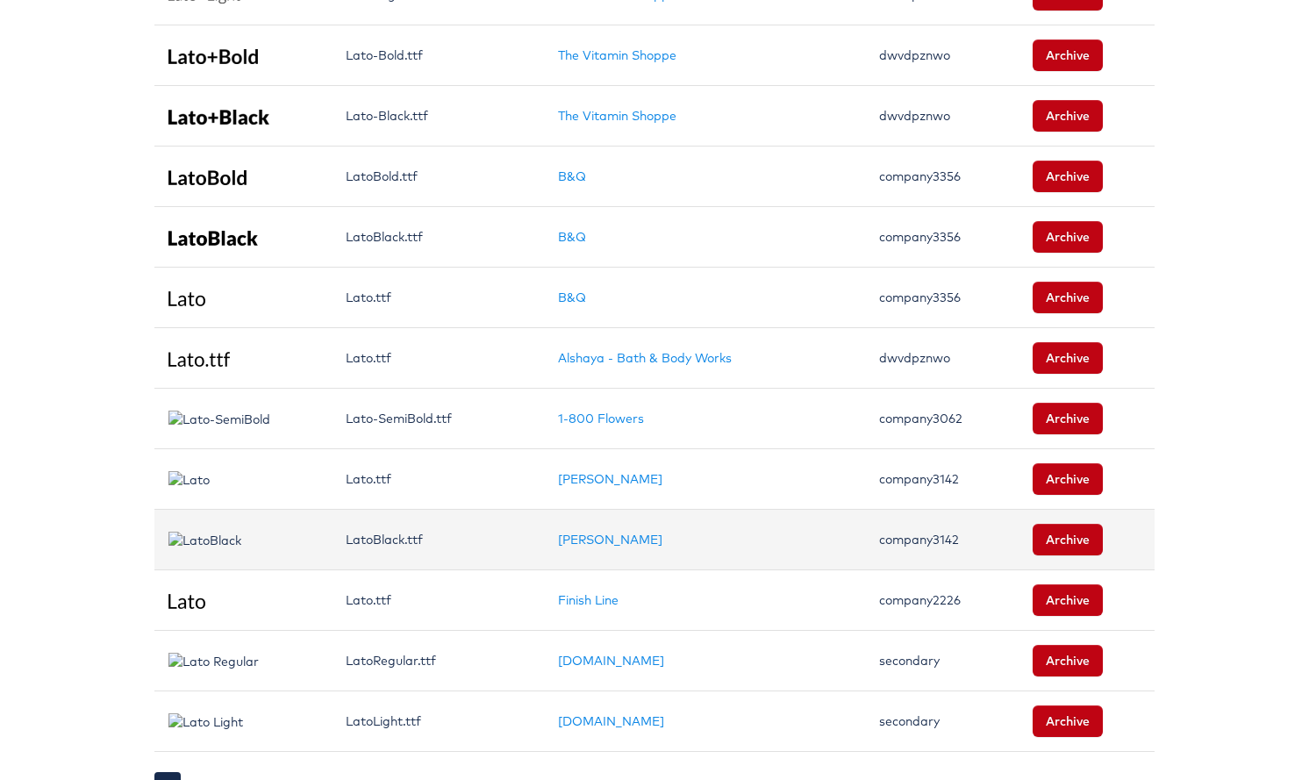
scroll to position [1155, 0]
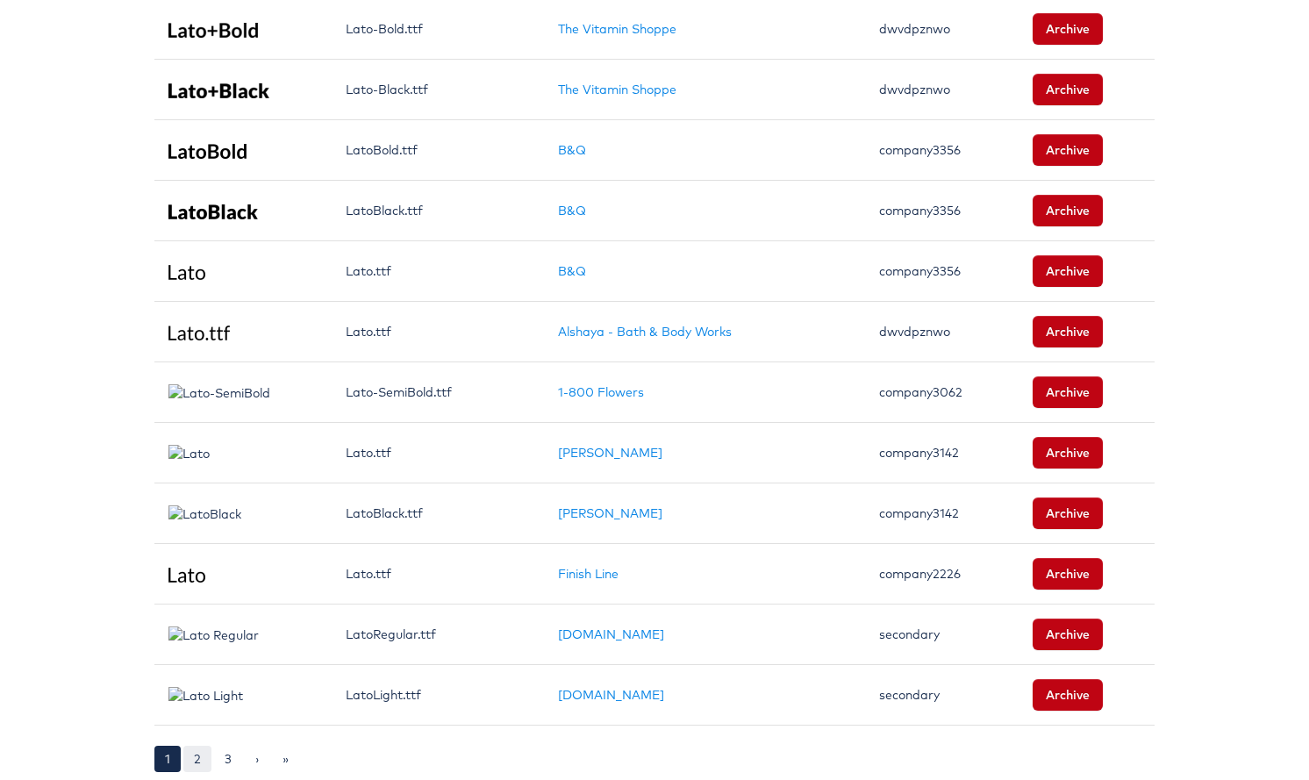
type input "lato"
click at [199, 759] on link "2" at bounding box center [197, 759] width 28 height 26
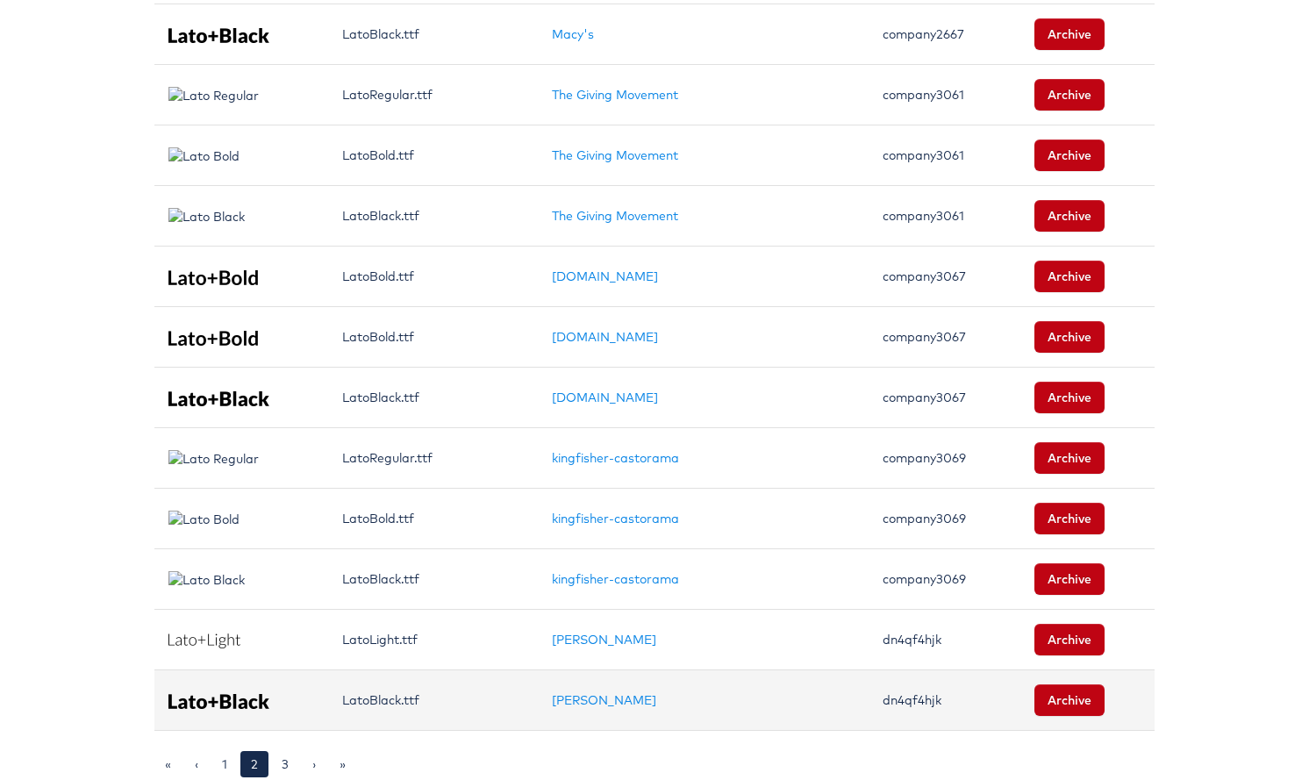
scroll to position [1155, 0]
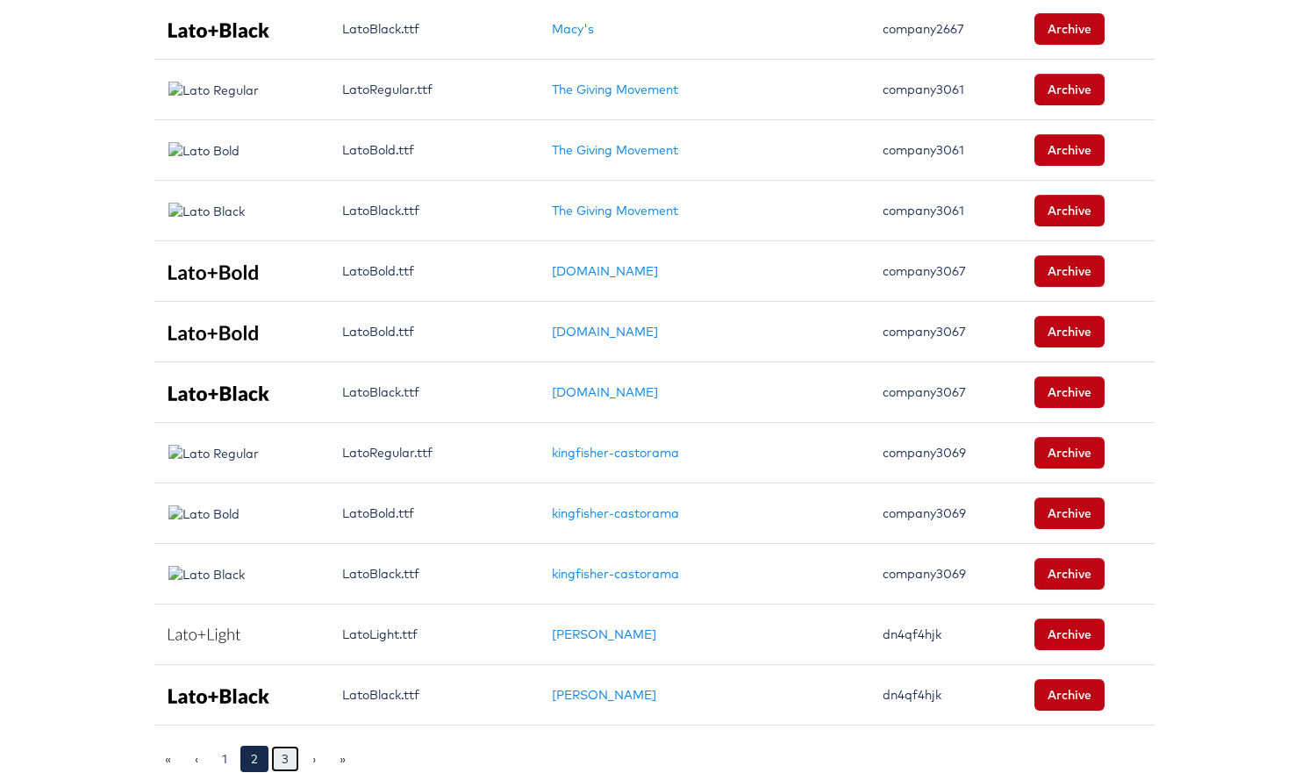
click at [295, 759] on link "3" at bounding box center [285, 759] width 28 height 26
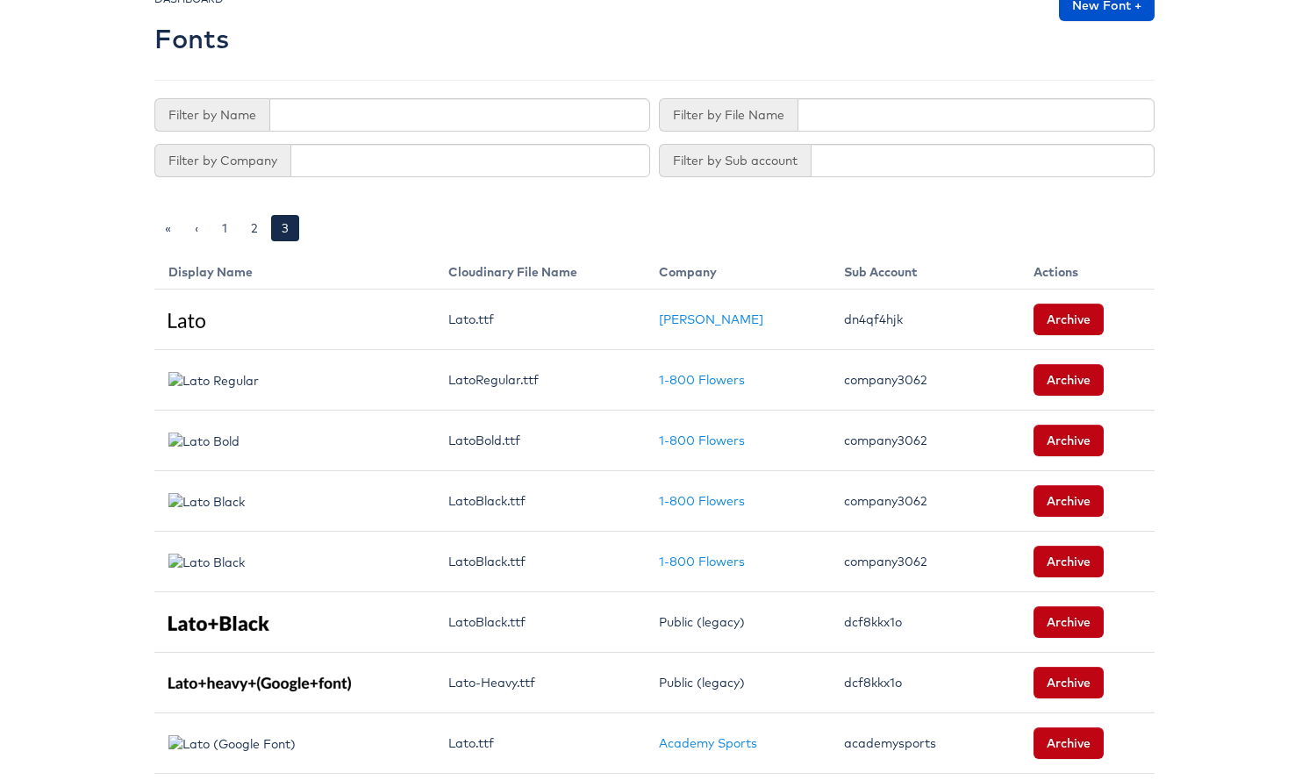
scroll to position [75, 0]
